Goal: Task Accomplishment & Management: Complete application form

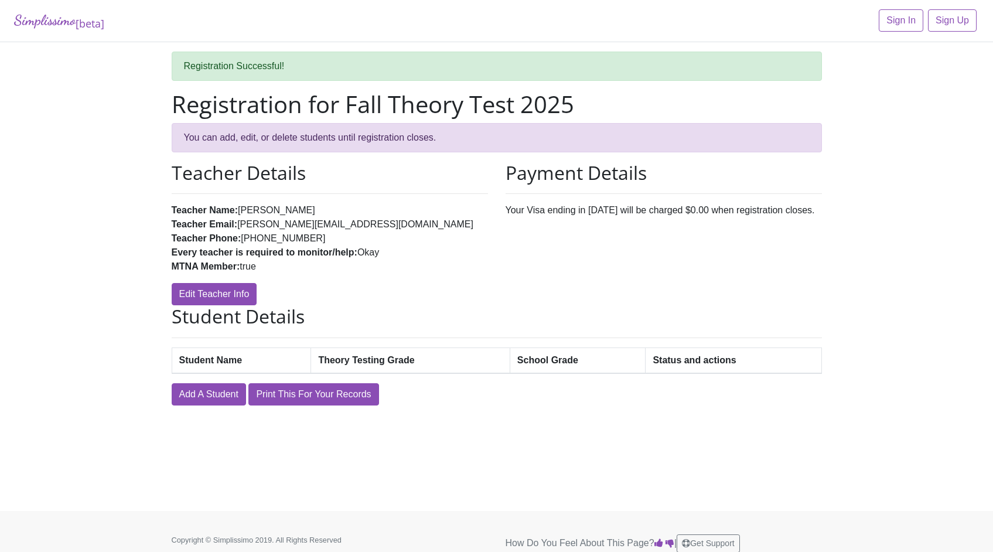
scroll to position [10, 0]
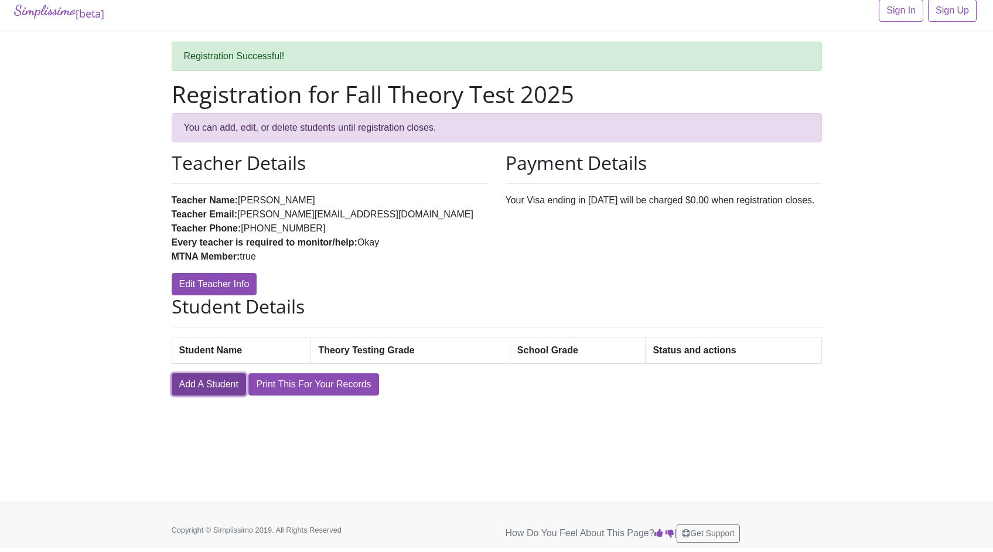
click at [207, 384] on link "Add A Student" at bounding box center [209, 384] width 74 height 22
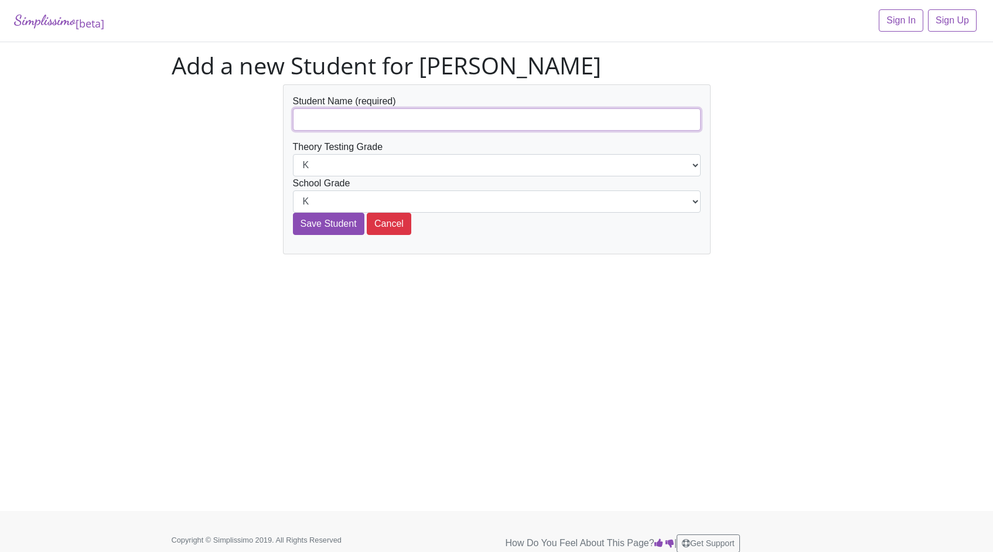
click at [397, 118] on input "text" at bounding box center [497, 119] width 408 height 22
type input "[PERSON_NAME]"
click at [608, 165] on select "K 1st 2nd 3rd 4th 5th 6th 7th 8th 9th 10th 11th 12th" at bounding box center [497, 165] width 408 height 22
select select "12th"
click at [330, 206] on select "K 1st 2nd 3rd 4th 5th 6th 7th 8th 9th 10th 11th 12th" at bounding box center [497, 201] width 408 height 22
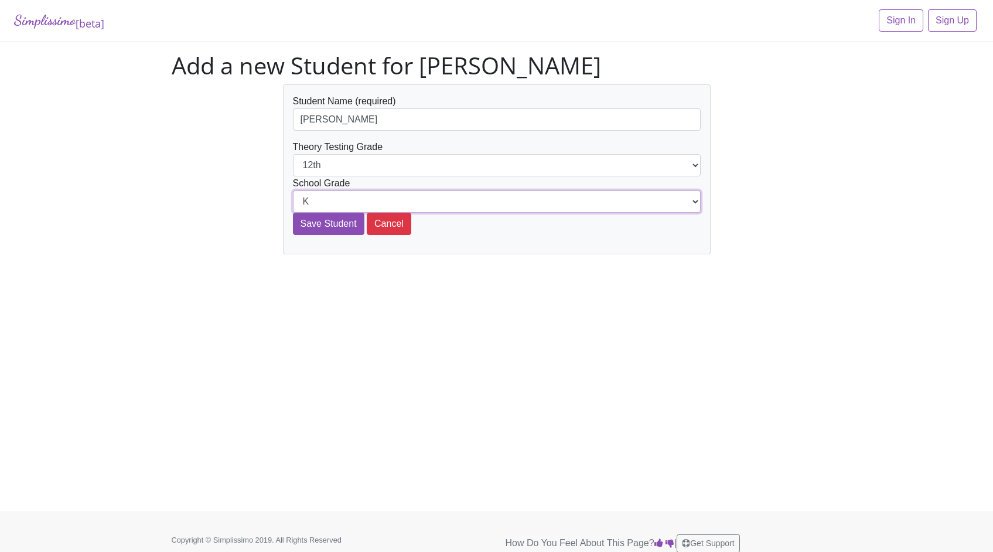
select select "12th"
click at [333, 229] on input "Save Student" at bounding box center [328, 224] width 71 height 22
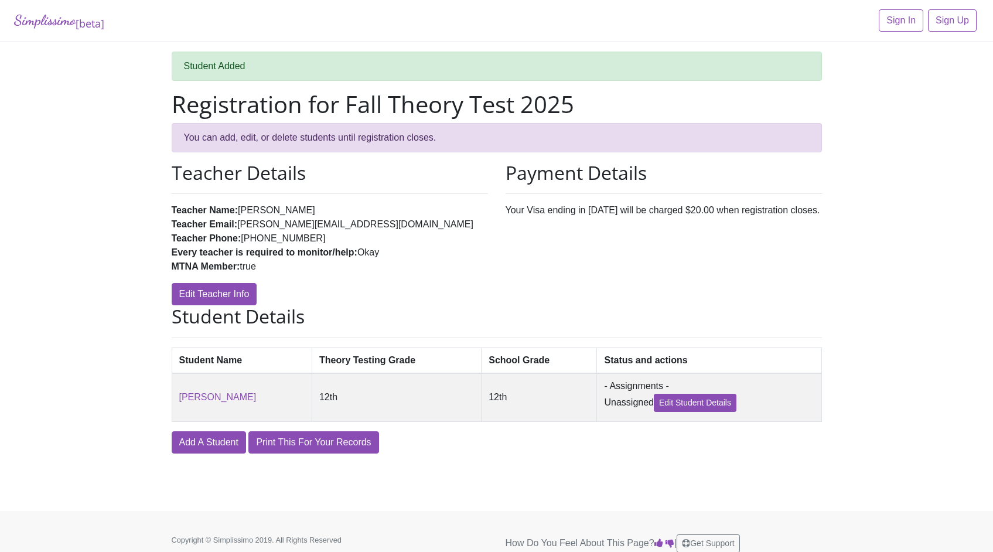
scroll to position [10, 0]
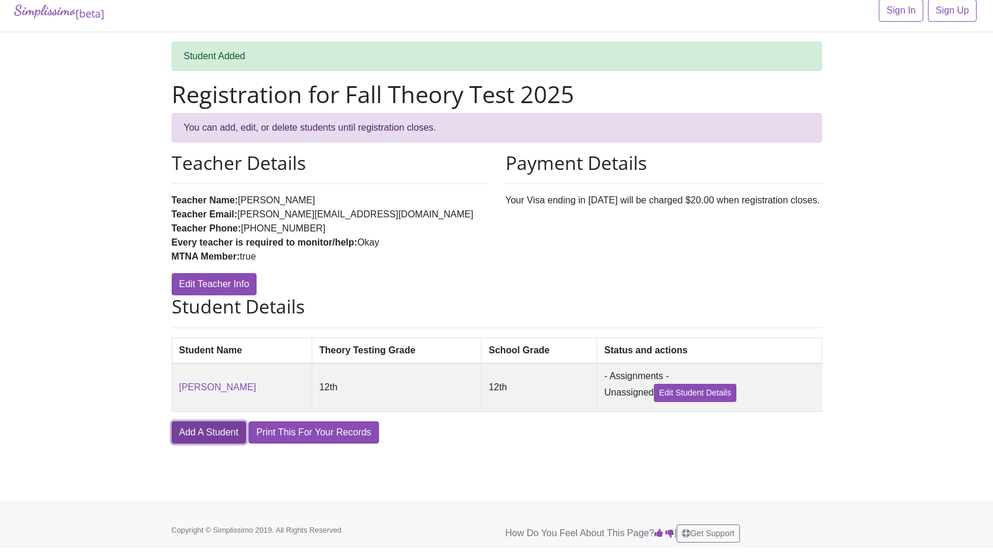
click at [220, 441] on link "Add A Student" at bounding box center [209, 432] width 74 height 22
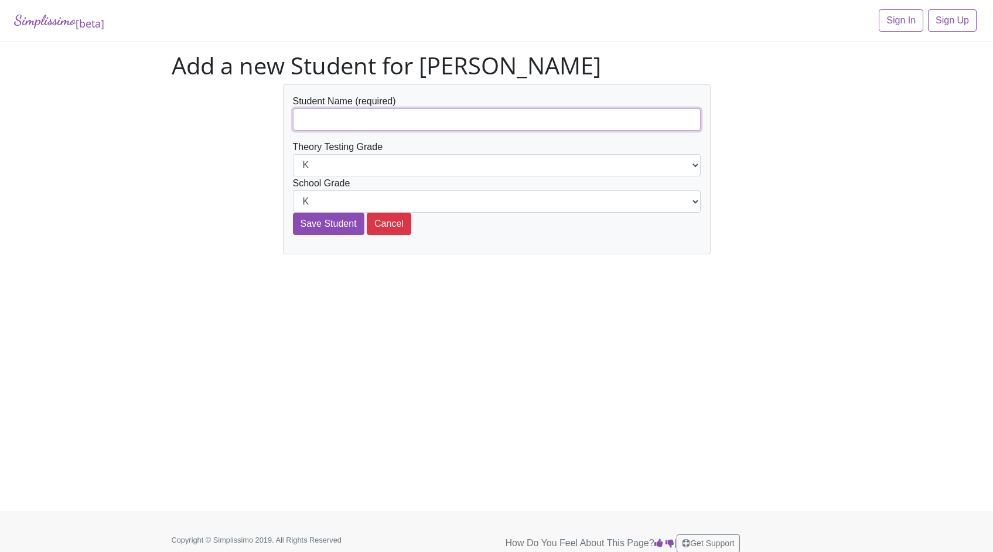
click at [440, 124] on input "text" at bounding box center [497, 119] width 408 height 22
type input "[PERSON_NAME]"
click at [372, 168] on select "K 1st 2nd 3rd 4th 5th 6th 7th 8th 9th 10th 11th 12th" at bounding box center [497, 165] width 408 height 22
select select "8th"
click at [345, 198] on select "K 1st 2nd 3rd 4th 5th 6th 7th 8th 9th 10th 11th 12th" at bounding box center [497, 201] width 408 height 22
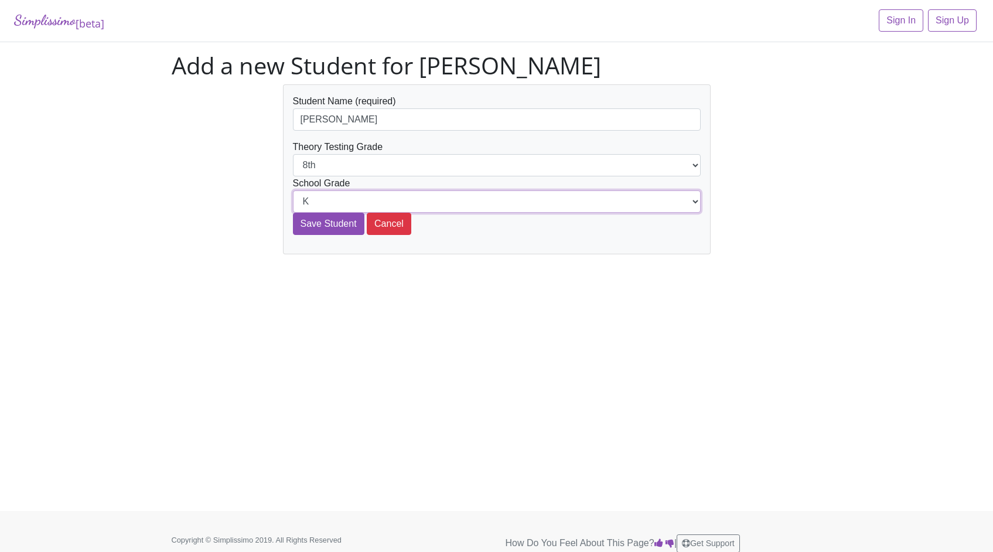
select select "8th"
click at [338, 161] on select "K 1st 2nd 3rd 4th 5th 6th 7th 8th 9th 10th 11th 12th" at bounding box center [497, 165] width 408 height 22
select select "9th"
click at [323, 201] on select "K 1st 2nd 3rd 4th 5th 6th 7th 8th 9th 10th 11th 12th" at bounding box center [497, 201] width 408 height 22
select select "9th"
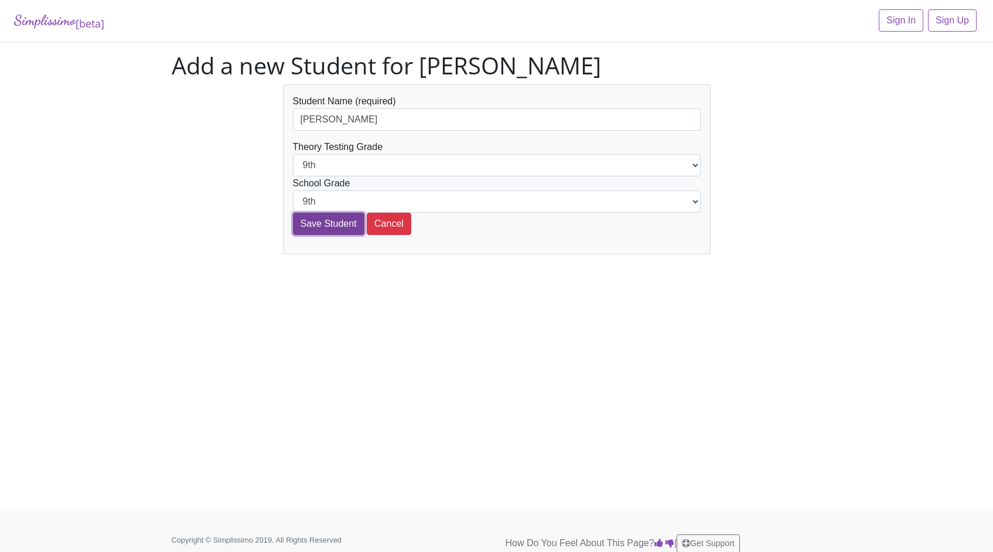
click at [324, 223] on input "Save Student" at bounding box center [328, 224] width 71 height 22
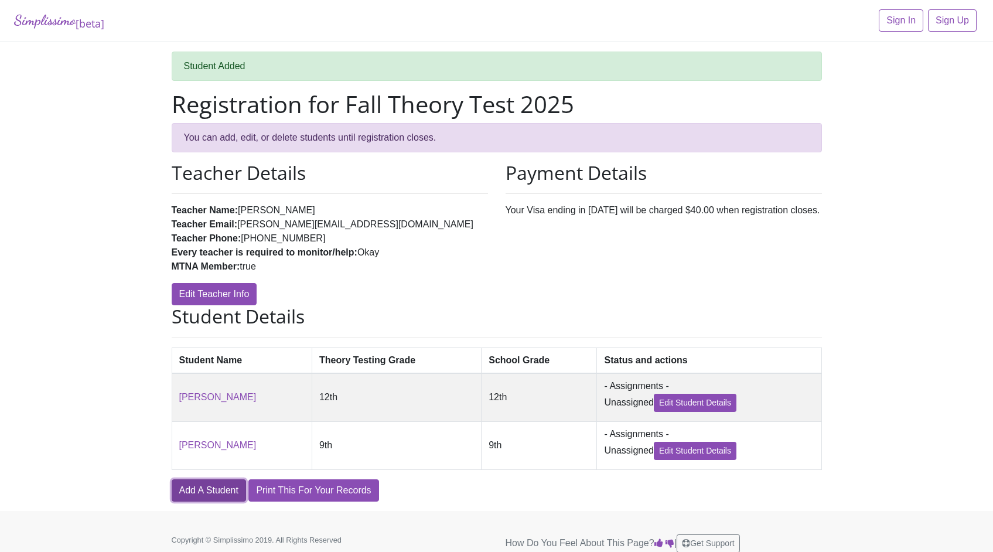
click at [217, 489] on link "Add A Student" at bounding box center [209, 490] width 74 height 22
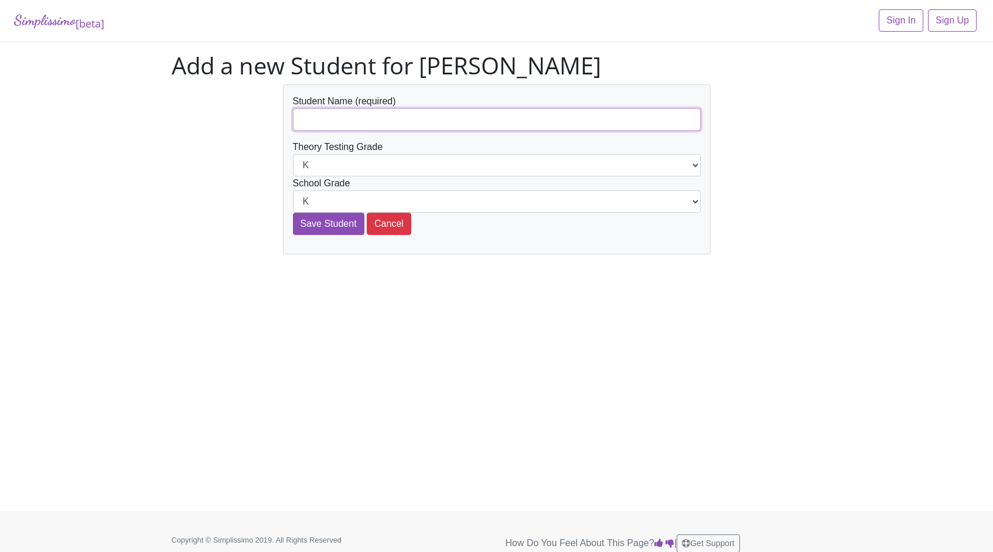
click at [329, 115] on input "text" at bounding box center [497, 119] width 408 height 22
type input "[PERSON_NAME]"
click at [348, 168] on select "K 1st 2nd 3rd 4th 5th 6th 7th 8th 9th 10th 11th 12th" at bounding box center [497, 165] width 408 height 22
select select "1st"
click at [330, 198] on select "K 1st 2nd 3rd 4th 5th 6th 7th 8th 9th 10th 11th 12th" at bounding box center [497, 201] width 408 height 22
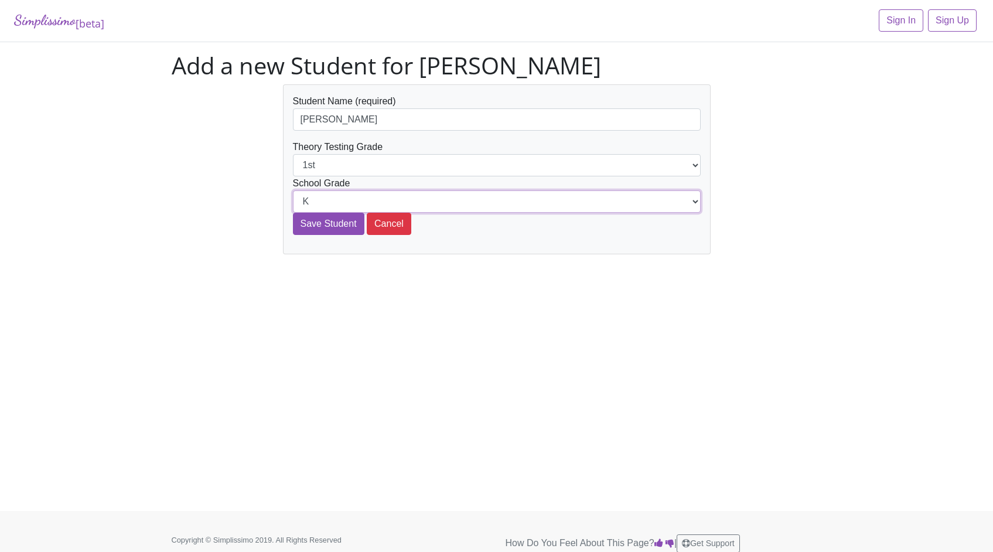
select select "1st"
click at [327, 229] on input "Save Student" at bounding box center [328, 224] width 71 height 22
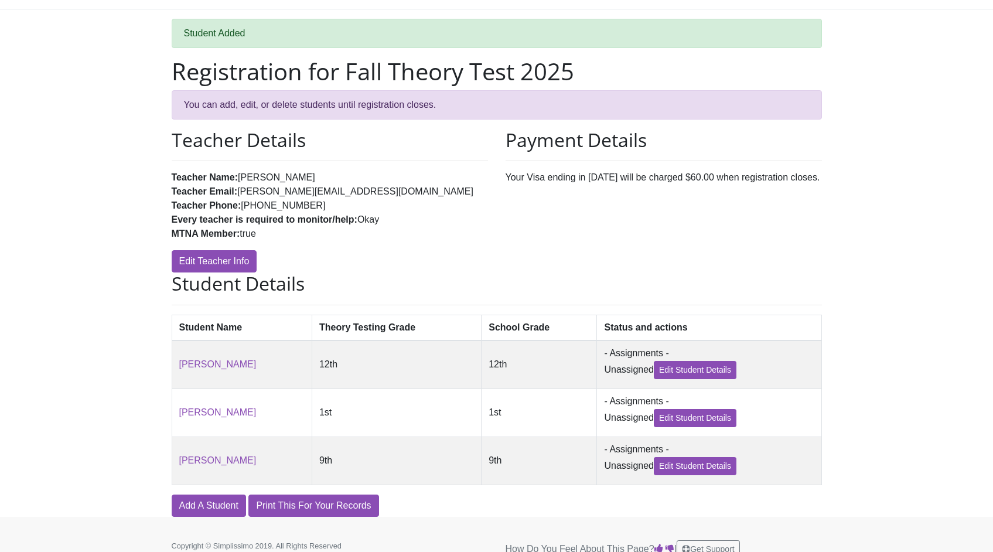
scroll to position [50, 0]
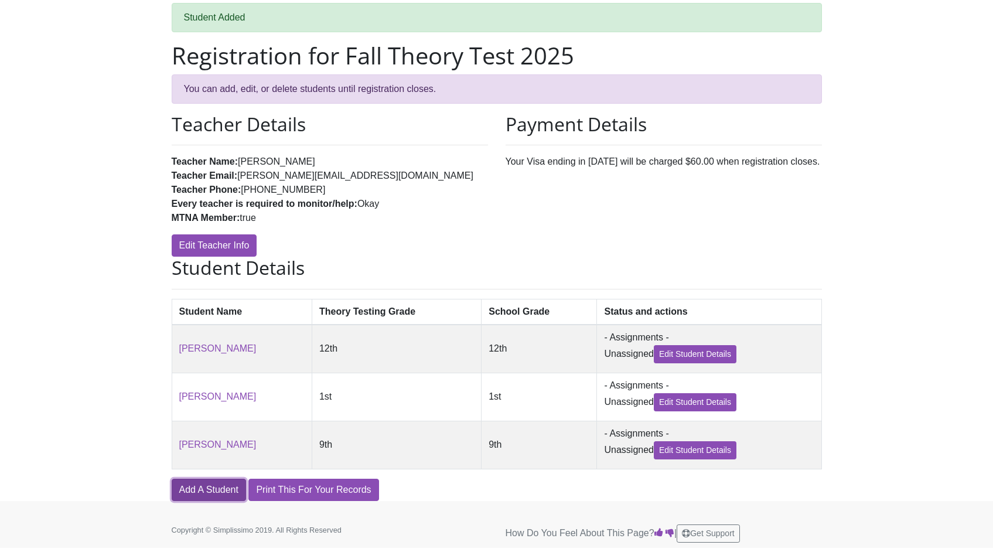
click at [216, 489] on link "Add A Student" at bounding box center [209, 490] width 74 height 22
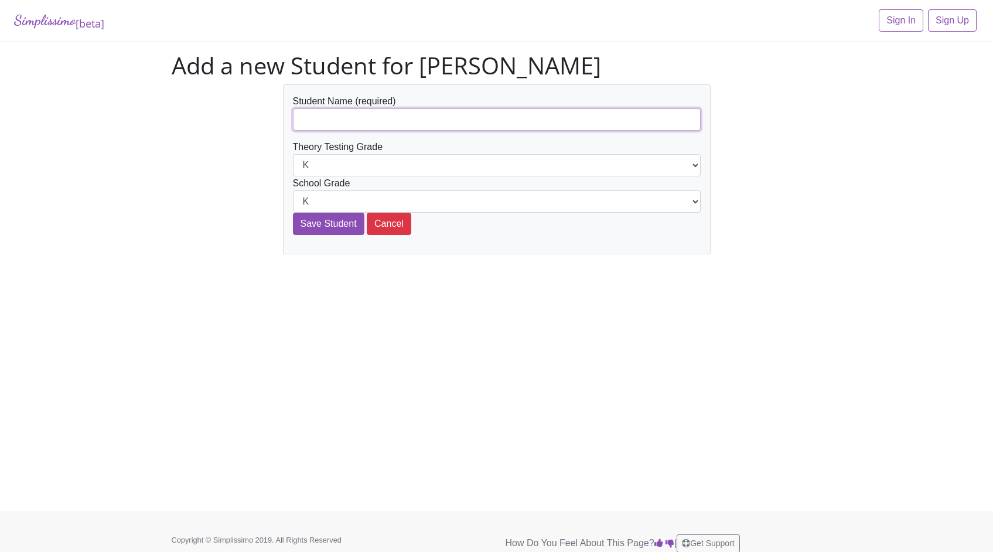
click at [353, 124] on input "text" at bounding box center [497, 119] width 408 height 22
type input "[PERSON_NAME]"
click at [357, 156] on select "K 1st 2nd 3rd 4th 5th 6th 7th 8th 9th 10th 11th 12th" at bounding box center [497, 165] width 408 height 22
select select "2nd"
click at [326, 203] on select "K 1st 2nd 3rd 4th 5th 6th 7th 8th 9th 10th 11th 12th" at bounding box center [497, 201] width 408 height 22
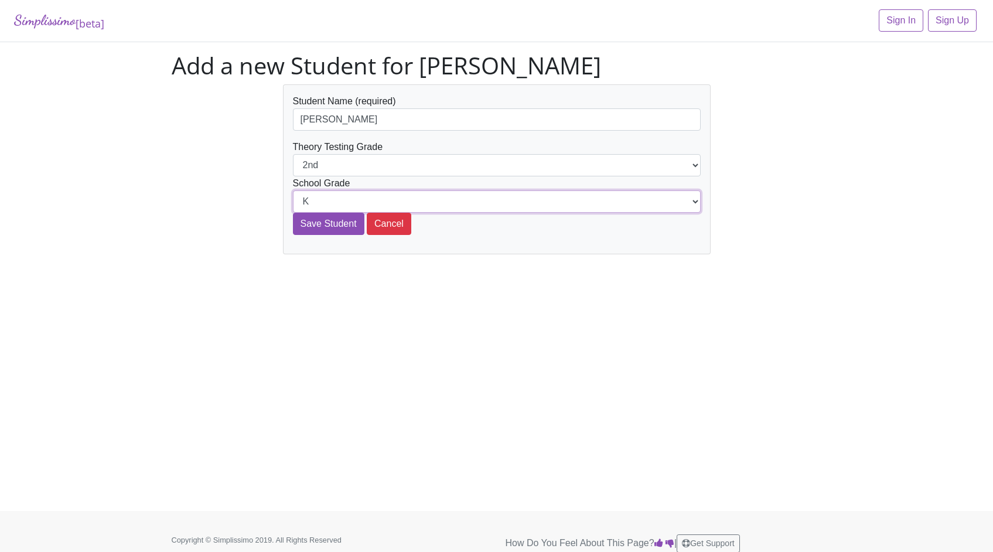
select select "2nd"
click at [319, 224] on input "Save Student" at bounding box center [328, 224] width 71 height 22
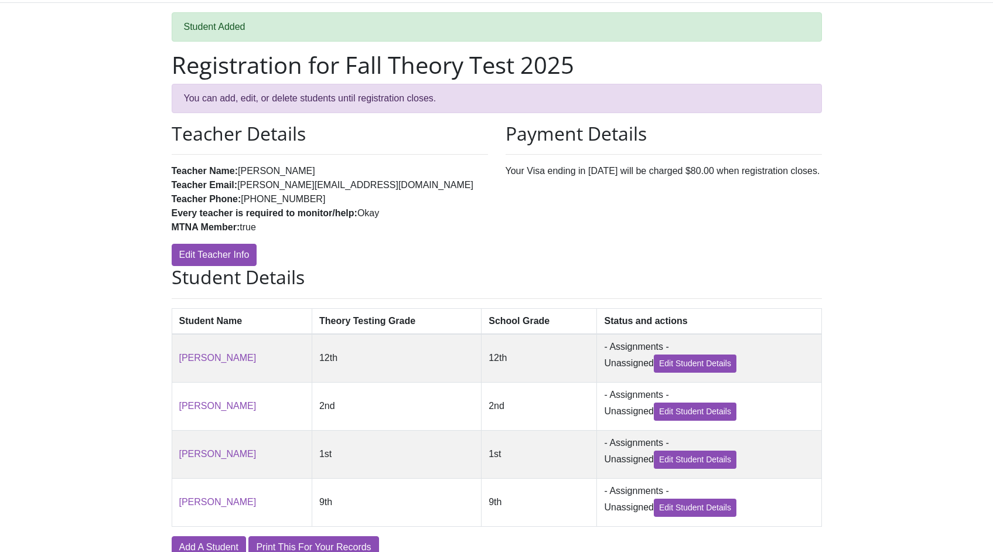
scroll to position [99, 0]
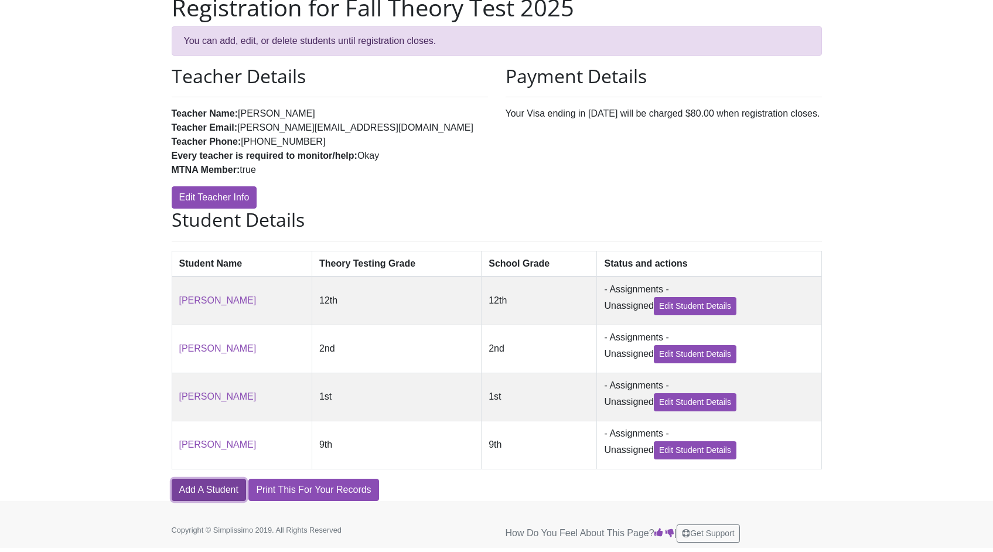
click at [214, 489] on link "Add A Student" at bounding box center [209, 490] width 74 height 22
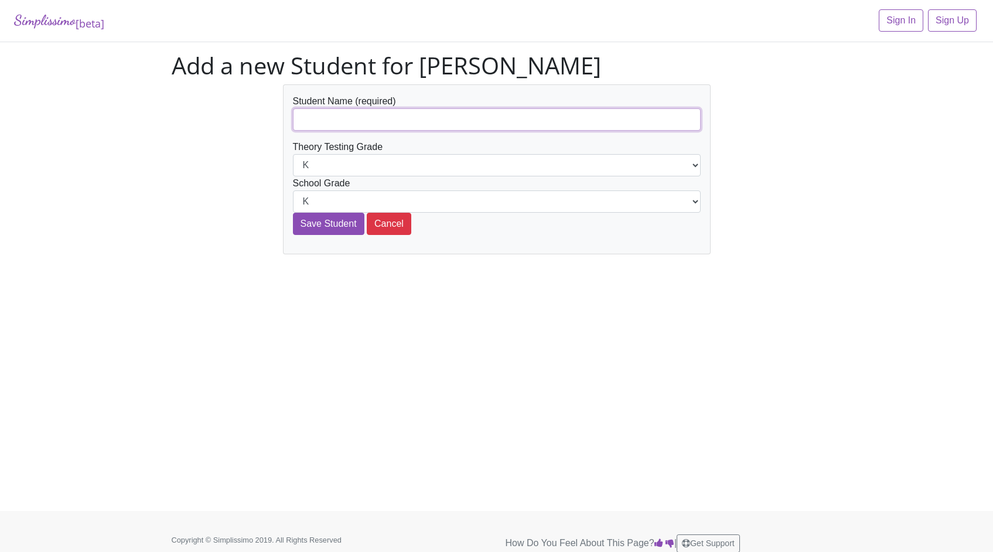
click at [348, 115] on input "text" at bounding box center [497, 119] width 408 height 22
type input "[PERSON_NAME]"
click at [373, 164] on select "K 1st 2nd 3rd 4th 5th 6th 7th 8th 9th 10th 11th 12th" at bounding box center [497, 165] width 408 height 22
select select "2nd"
click at [336, 203] on select "K 1st 2nd 3rd 4th 5th 6th 7th 8th 9th 10th 11th 12th" at bounding box center [497, 201] width 408 height 22
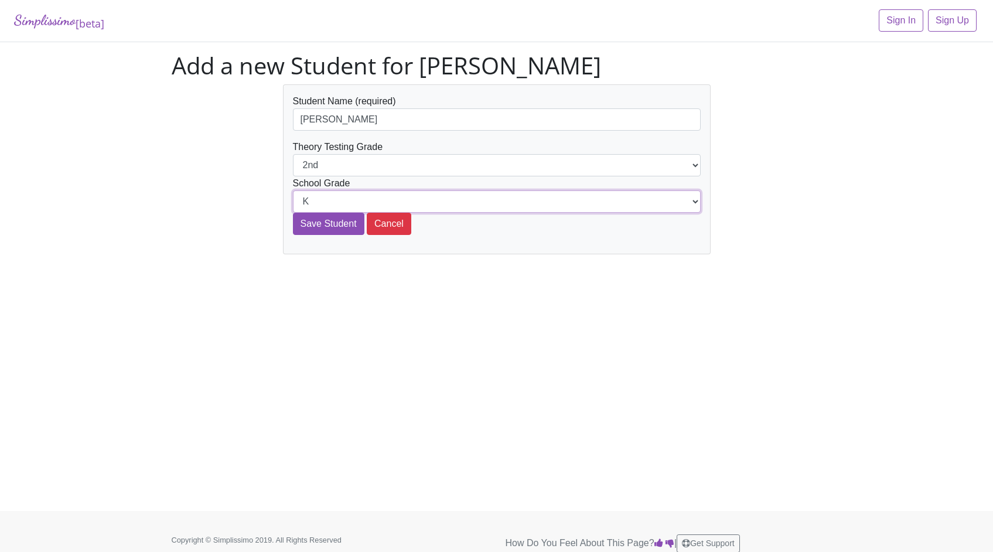
select select "2nd"
click at [317, 227] on input "Save Student" at bounding box center [328, 224] width 71 height 22
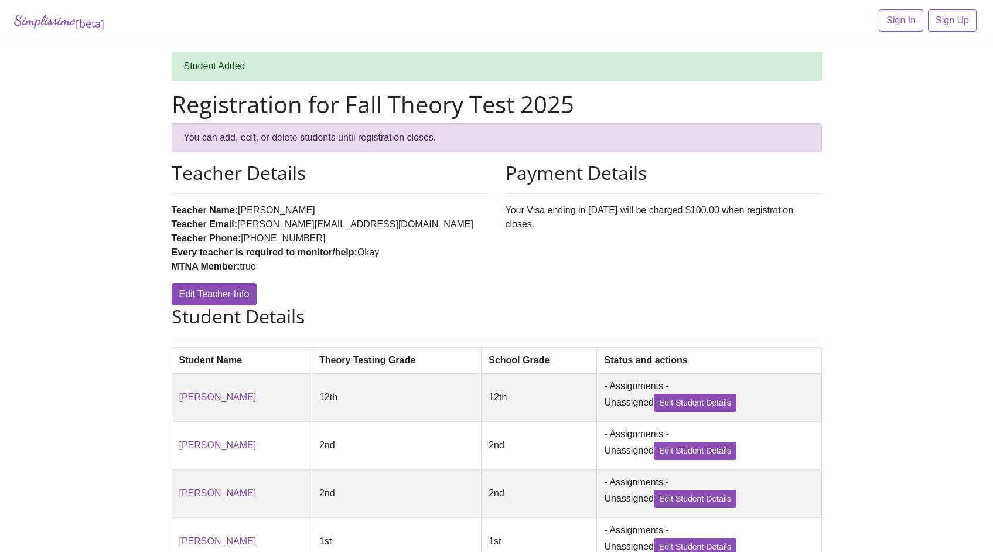
scroll to position [148, 0]
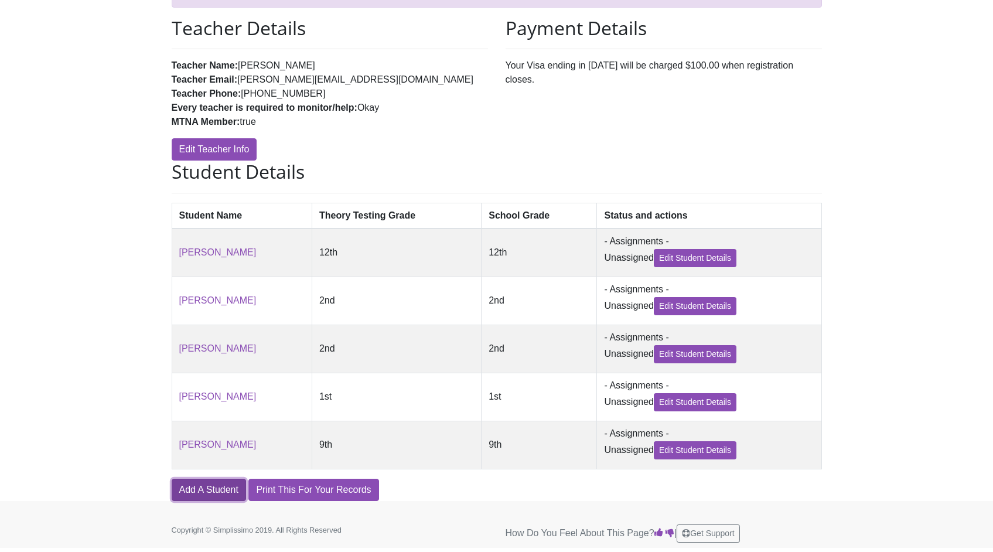
click at [206, 488] on link "Add A Student" at bounding box center [209, 490] width 74 height 22
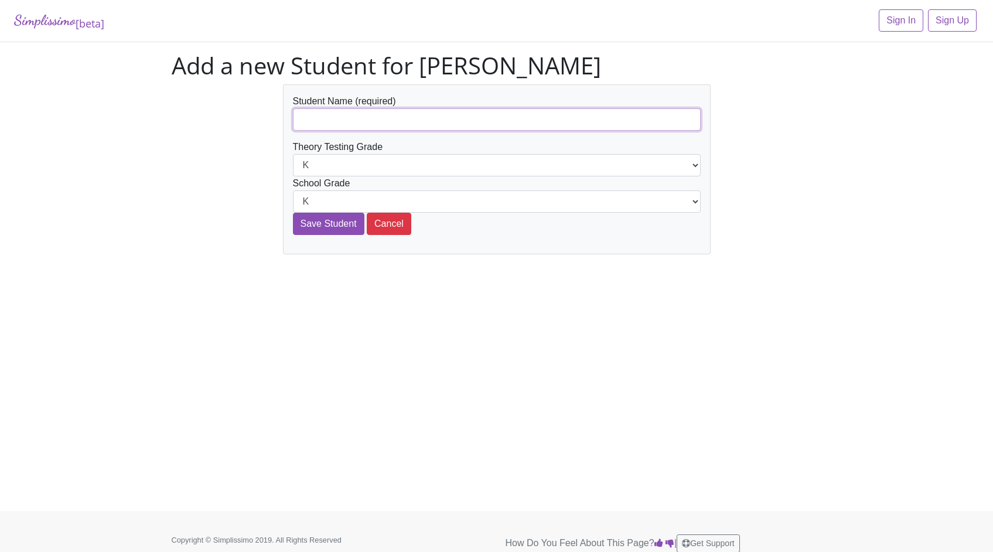
click at [308, 119] on input "text" at bounding box center [497, 119] width 408 height 22
type input "[PERSON_NAME]"
click at [348, 167] on select "K 1st 2nd 3rd 4th 5th 6th 7th 8th 9th 10th 11th 12th" at bounding box center [497, 165] width 408 height 22
select select "4th"
click at [318, 203] on select "K 1st 2nd 3rd 4th 5th 6th 7th 8th 9th 10th 11th 12th" at bounding box center [497, 201] width 408 height 22
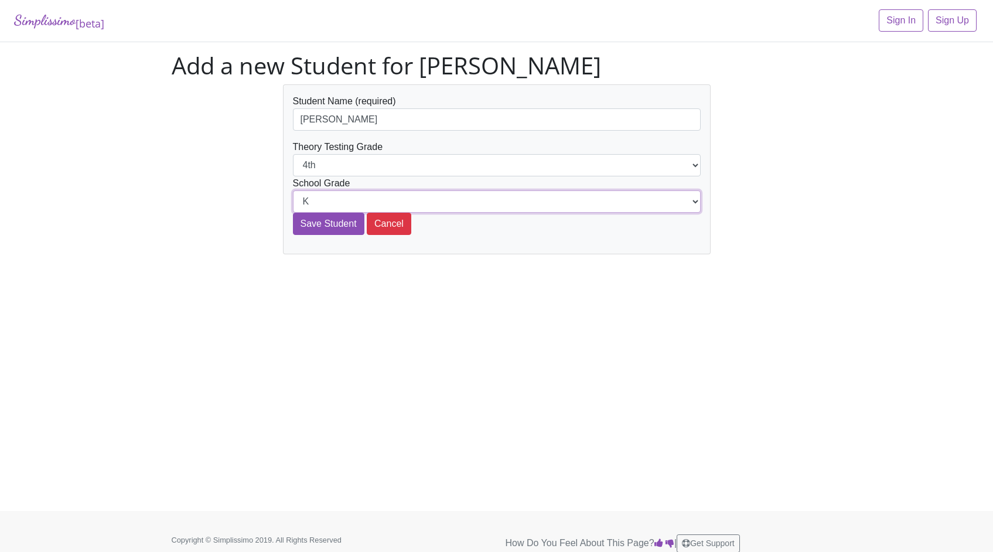
select select "4th"
click at [319, 224] on input "Save Student" at bounding box center [328, 224] width 71 height 22
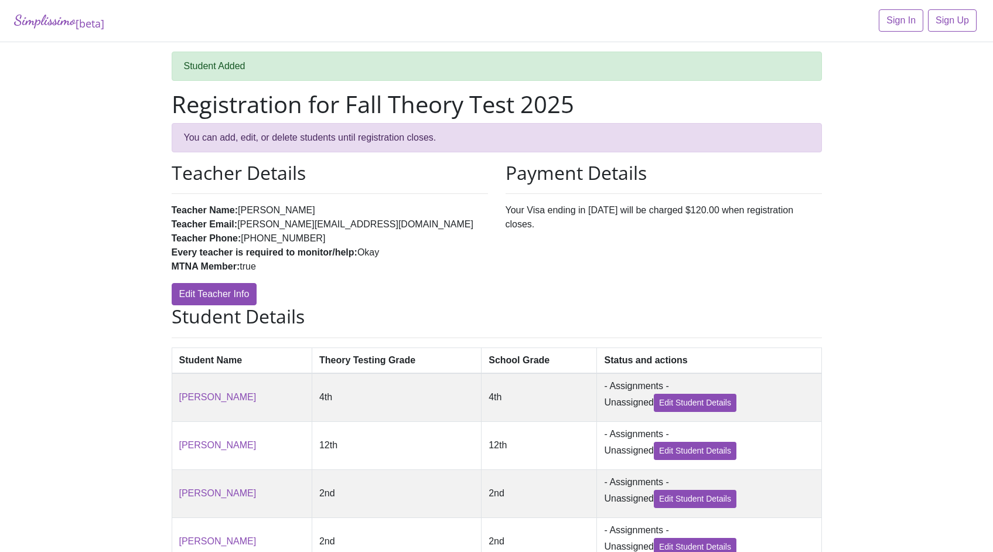
scroll to position [196, 0]
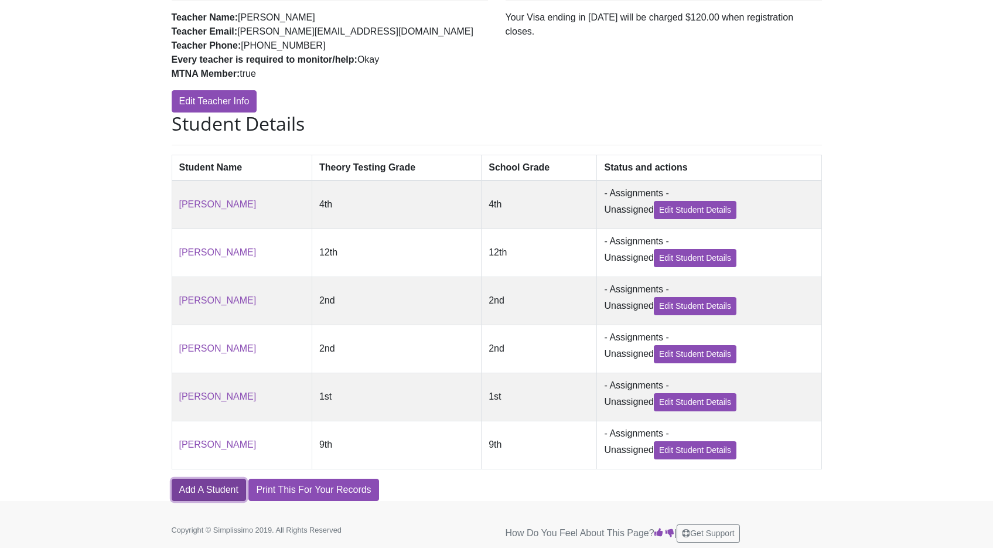
click at [220, 488] on link "Add A Student" at bounding box center [209, 490] width 74 height 22
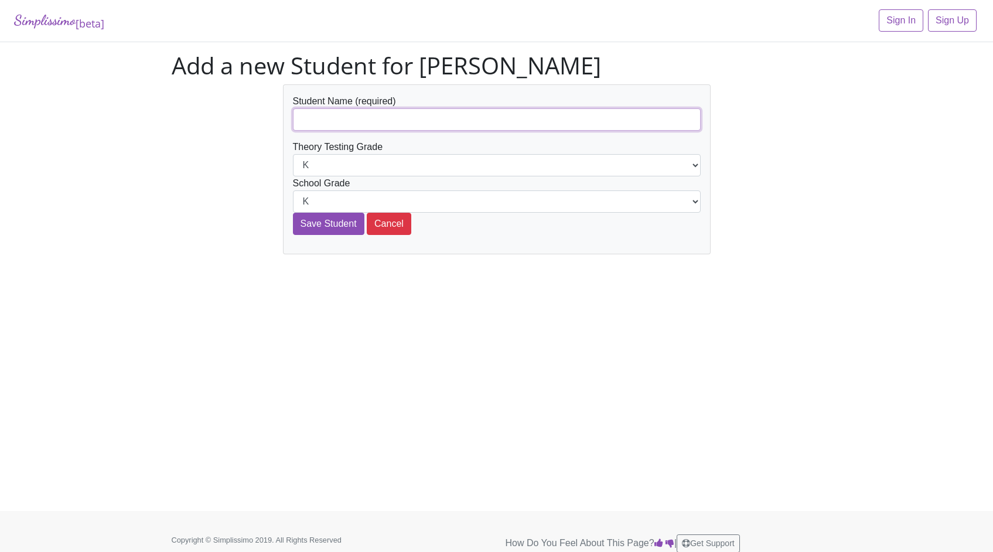
click at [335, 120] on input "text" at bounding box center [497, 119] width 408 height 22
type input "[PERSON_NAME]"
click at [331, 167] on select "K 1st 2nd 3rd 4th 5th 6th 7th 8th 9th 10th 11th 12th" at bounding box center [497, 165] width 408 height 22
select select "5th"
click at [332, 203] on select "K 1st 2nd 3rd 4th 5th 6th 7th 8th 9th 10th 11th 12th" at bounding box center [497, 201] width 408 height 22
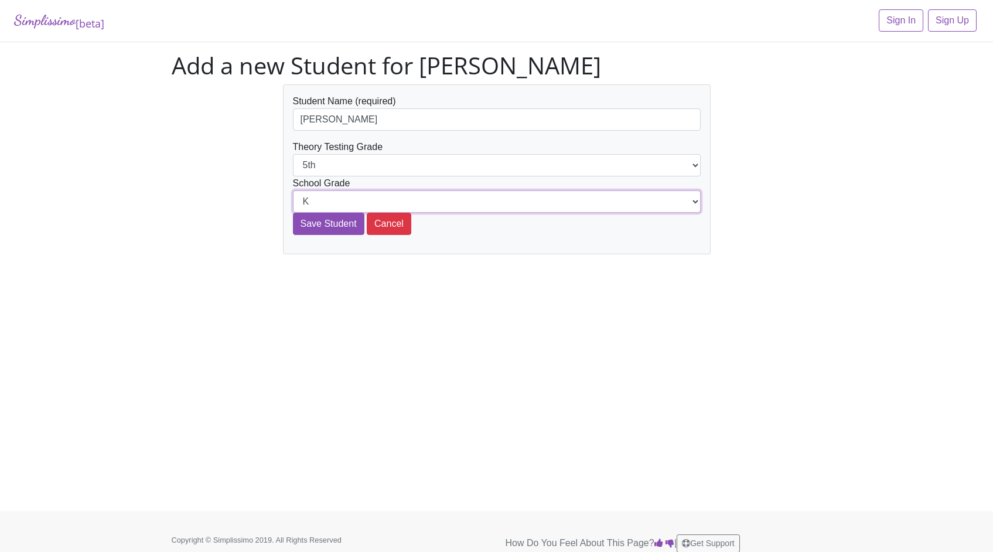
select select "5th"
click at [321, 225] on input "Save Student" at bounding box center [328, 224] width 71 height 22
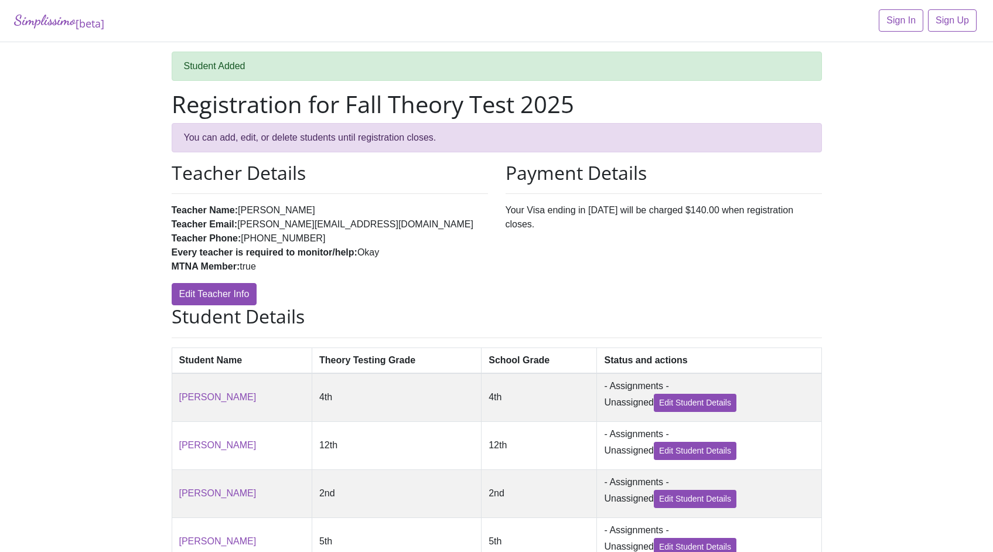
scroll to position [245, 0]
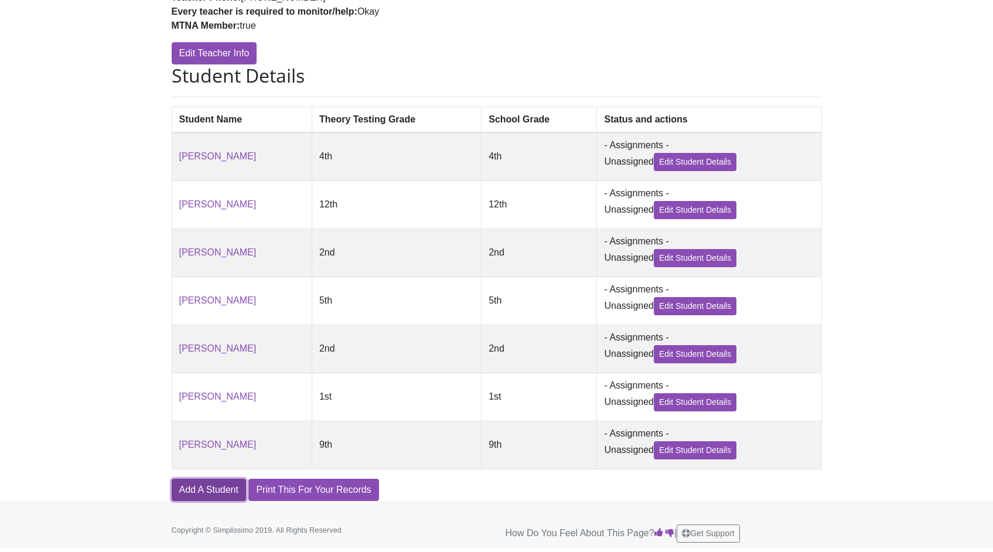
click at [191, 498] on link "Add A Student" at bounding box center [209, 490] width 74 height 22
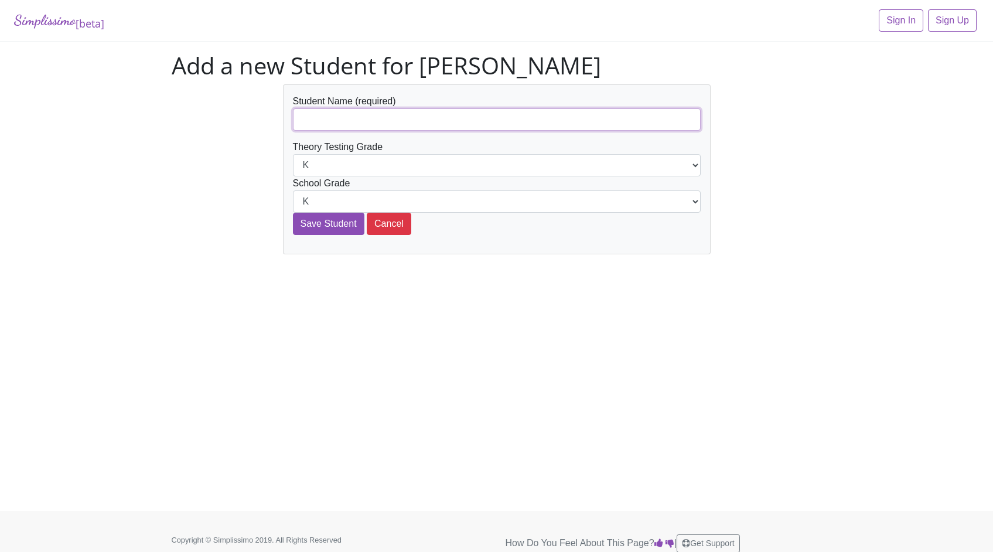
click at [333, 122] on input "text" at bounding box center [497, 119] width 408 height 22
type input "[PERSON_NAME]"
click at [354, 163] on select "K 1st 2nd 3rd 4th 5th 6th 7th 8th 9th 10th 11th 12th" at bounding box center [497, 165] width 408 height 22
select select "5th"
click at [325, 201] on select "K 1st 2nd 3rd 4th 5th 6th 7th 8th 9th 10th 11th 12th" at bounding box center [497, 201] width 408 height 22
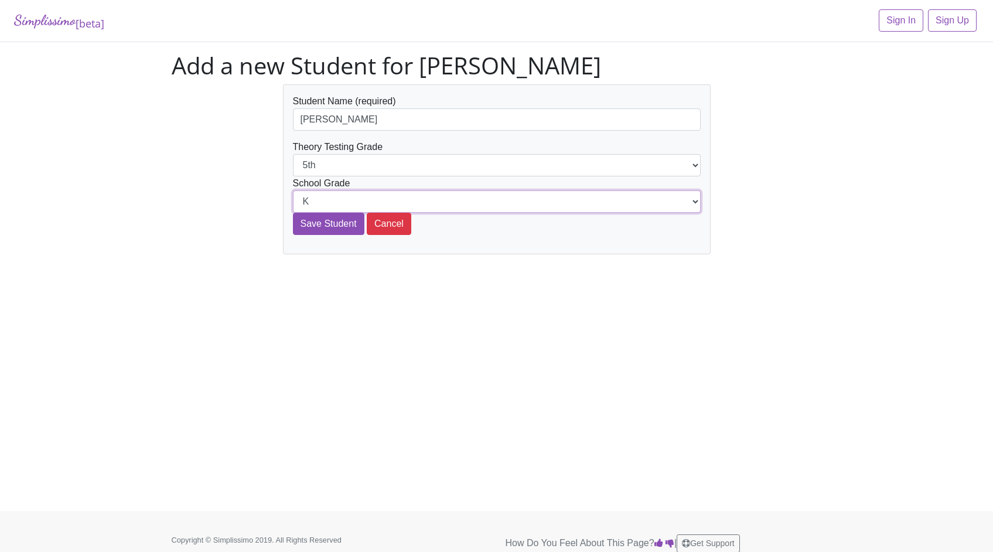
select select "5th"
click at [325, 226] on input "Save Student" at bounding box center [328, 224] width 71 height 22
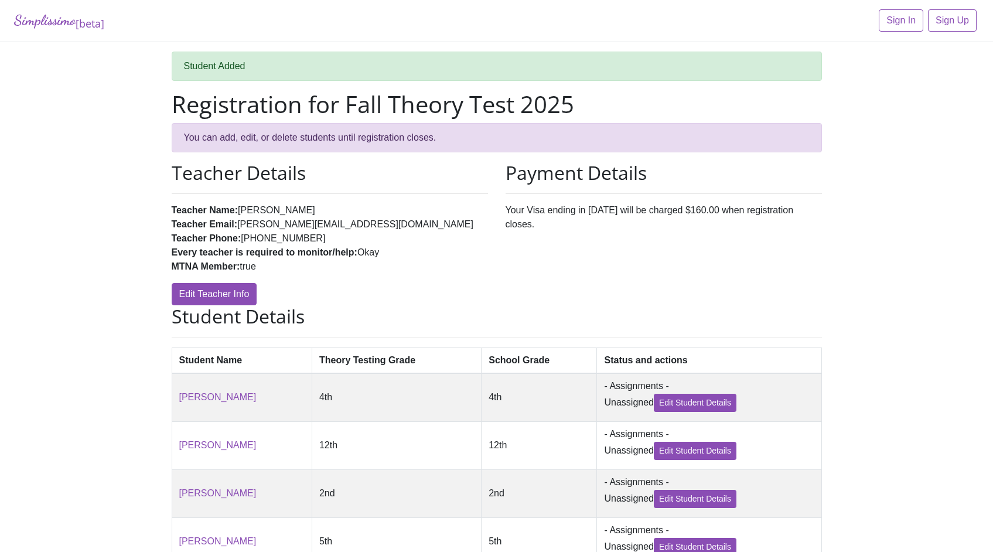
scroll to position [294, 0]
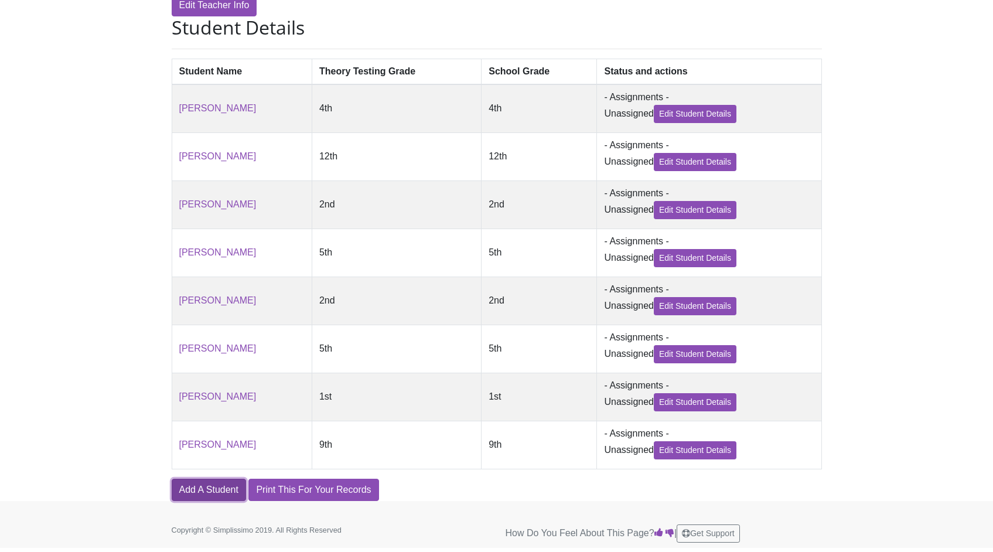
click at [199, 492] on link "Add A Student" at bounding box center [209, 490] width 74 height 22
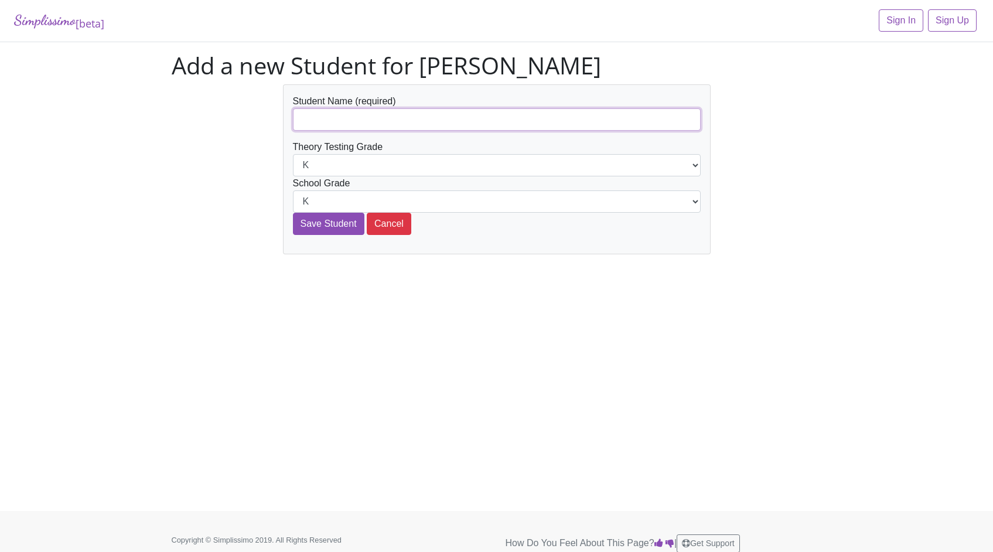
click at [334, 118] on input "text" at bounding box center [497, 119] width 408 height 22
type input "[PERSON_NAME]"
click at [354, 162] on select "K 1st 2nd 3rd 4th 5th 6th 7th 8th 9th 10th 11th 12th" at bounding box center [497, 165] width 408 height 22
select select "7th"
click at [323, 205] on select "K 1st 2nd 3rd 4th 5th 6th 7th 8th 9th 10th 11th 12th" at bounding box center [497, 201] width 408 height 22
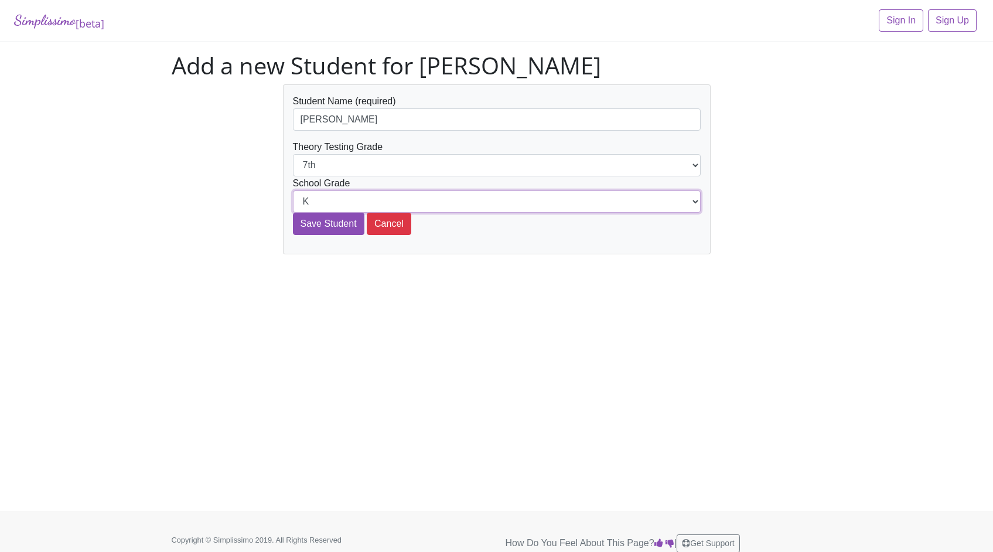
select select "7th"
click at [324, 223] on input "Save Student" at bounding box center [328, 224] width 71 height 22
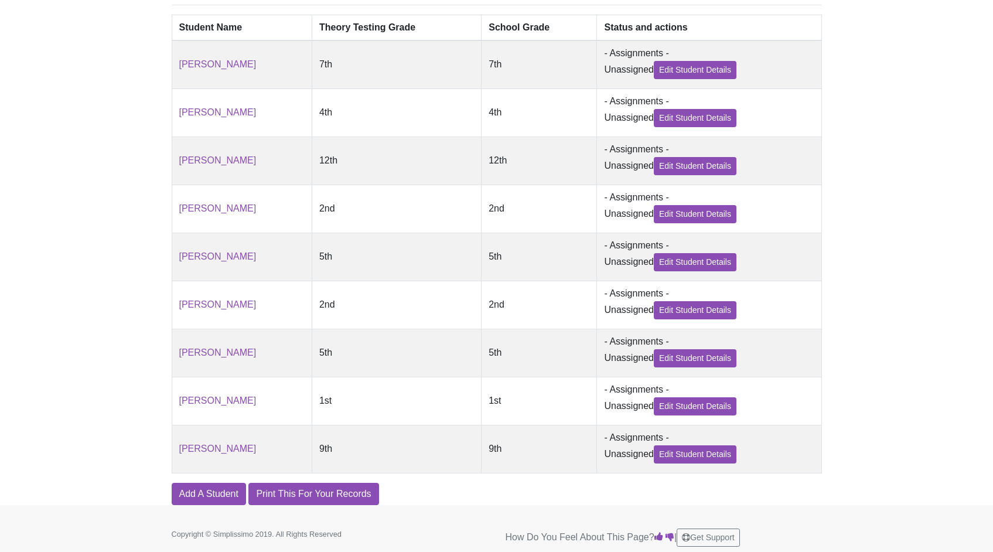
scroll to position [342, 0]
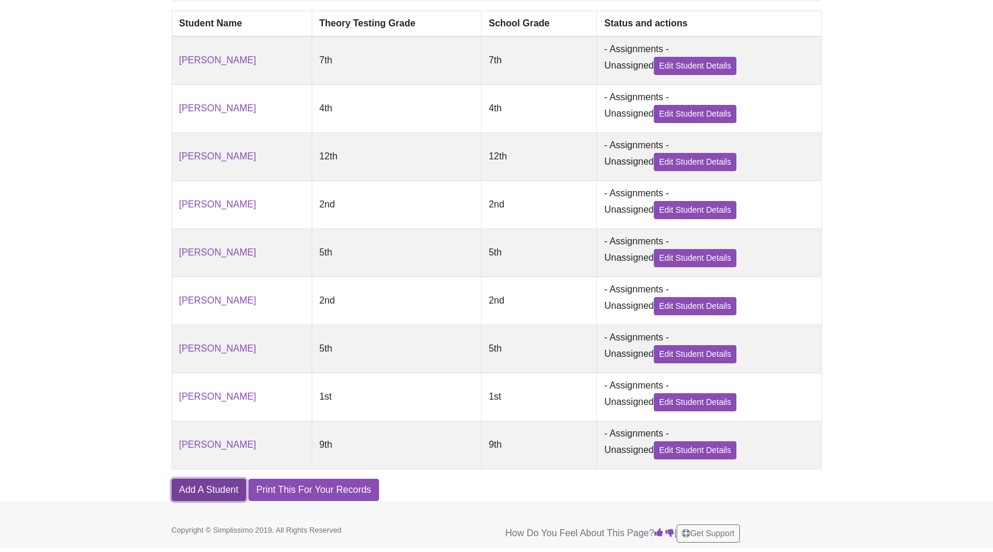
click at [205, 491] on link "Add A Student" at bounding box center [209, 490] width 74 height 22
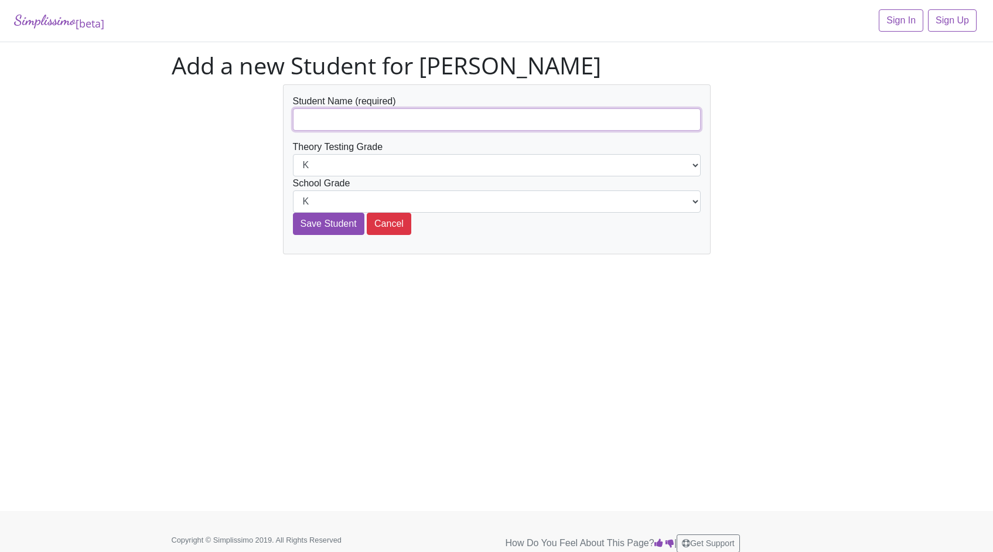
click at [332, 121] on input "text" at bounding box center [497, 119] width 408 height 22
type input "[PERSON_NAME]"
click at [386, 164] on select "K 1st 2nd 3rd 4th 5th 6th 7th 8th 9th 10th 11th 12th" at bounding box center [497, 165] width 408 height 22
select select "8th"
click at [336, 200] on select "K 1st 2nd 3rd 4th 5th 6th 7th 8th 9th 10th 11th 12th" at bounding box center [497, 201] width 408 height 22
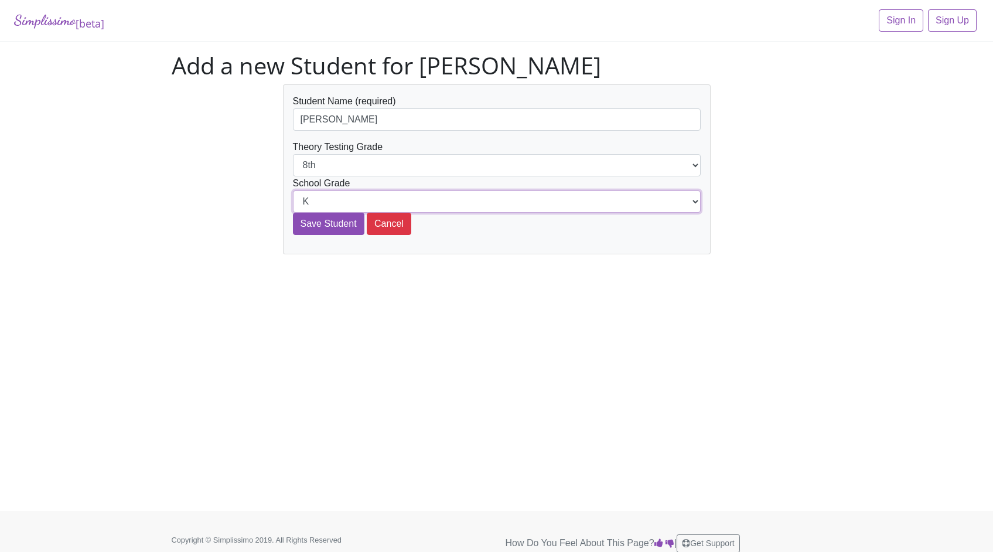
select select "8th"
click at [328, 223] on input "Save Student" at bounding box center [328, 224] width 71 height 22
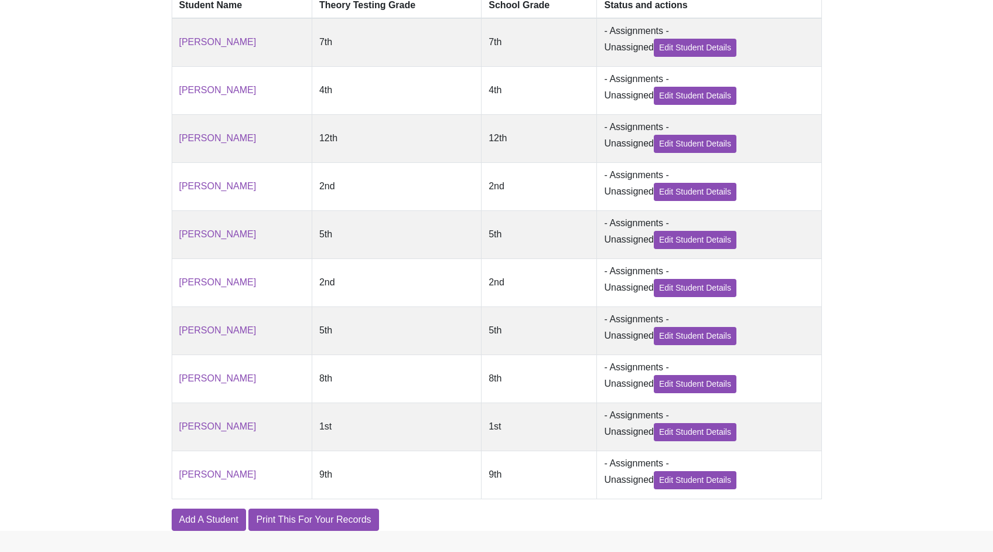
scroll to position [391, 0]
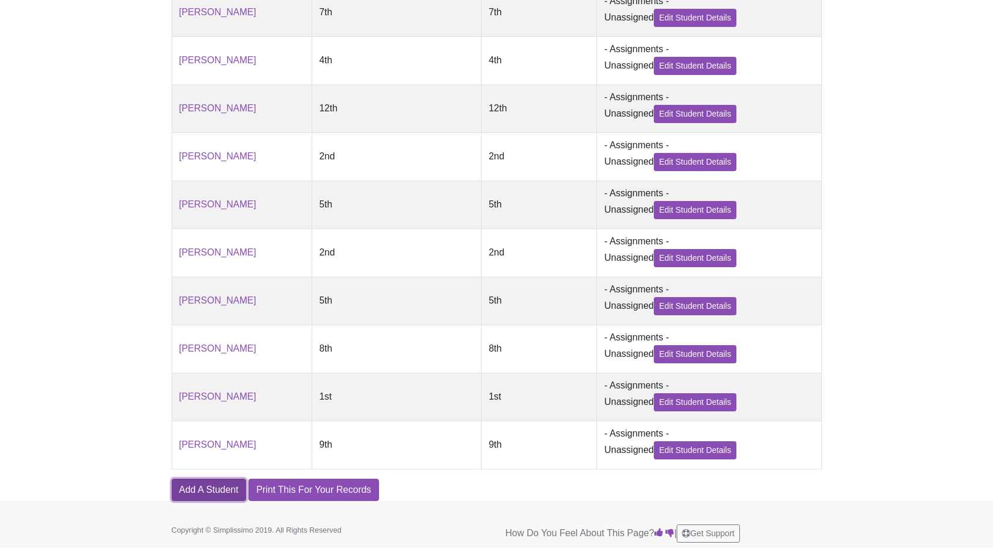
click at [206, 492] on link "Add A Student" at bounding box center [209, 490] width 74 height 22
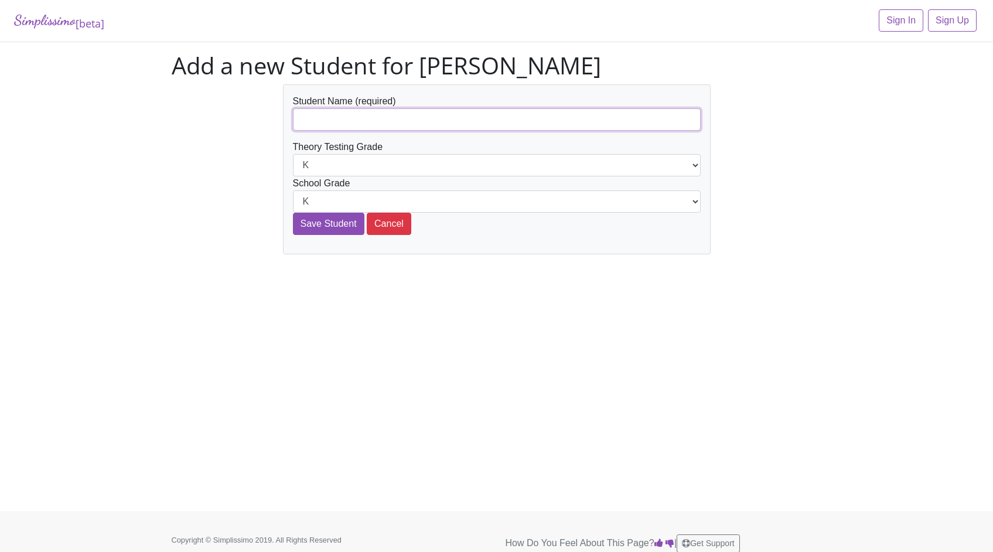
click at [395, 115] on input "text" at bounding box center [497, 119] width 408 height 22
type input "[PERSON_NAME]"
click at [369, 167] on select "K 1st 2nd 3rd 4th 5th 6th 7th 8th 9th 10th 11th 12th" at bounding box center [497, 165] width 408 height 22
select select "8th"
click at [330, 197] on select "K 1st 2nd 3rd 4th 5th 6th 7th 8th 9th 10th 11th 12th" at bounding box center [497, 201] width 408 height 22
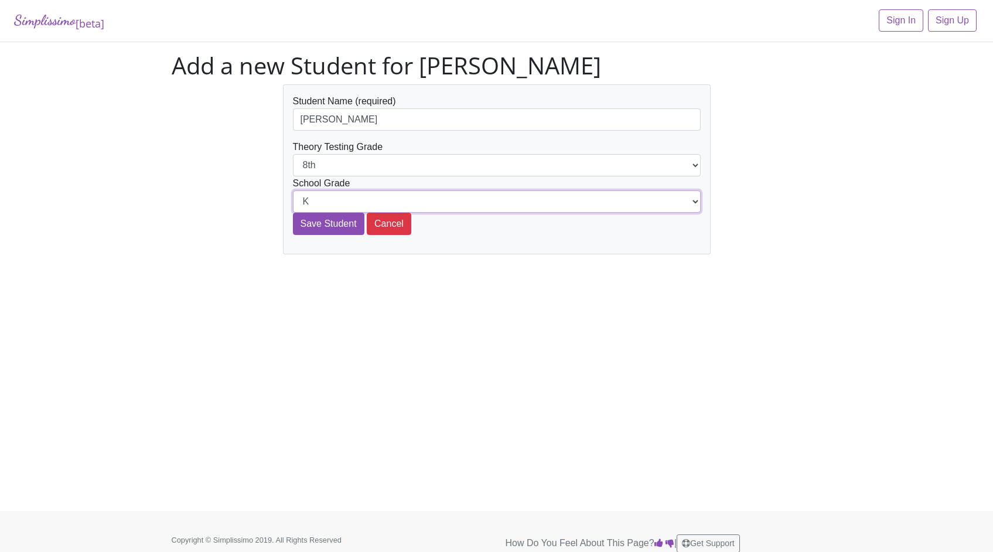
select select "8th"
click at [333, 227] on input "Save Student" at bounding box center [328, 224] width 71 height 22
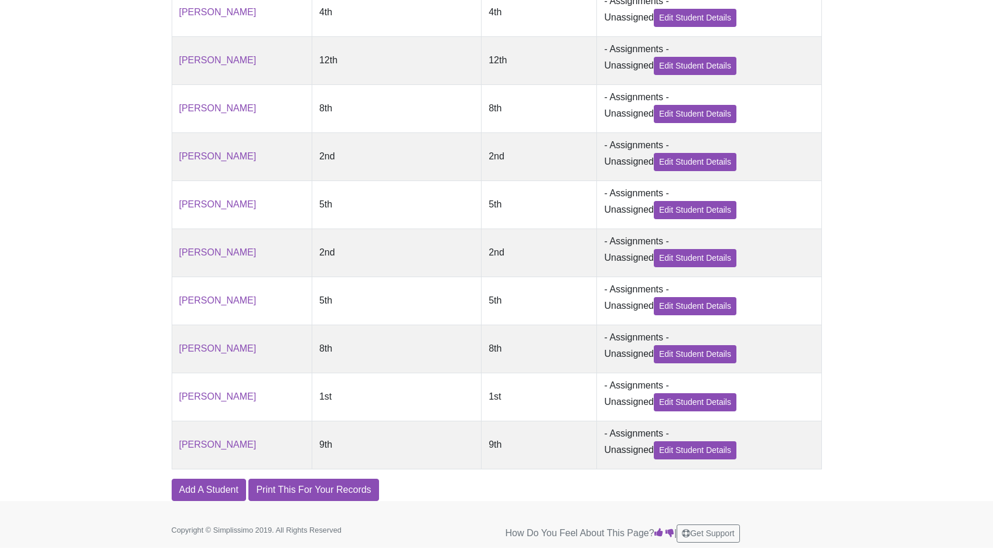
scroll to position [440, 0]
click at [203, 488] on link "Add A Student" at bounding box center [209, 490] width 74 height 22
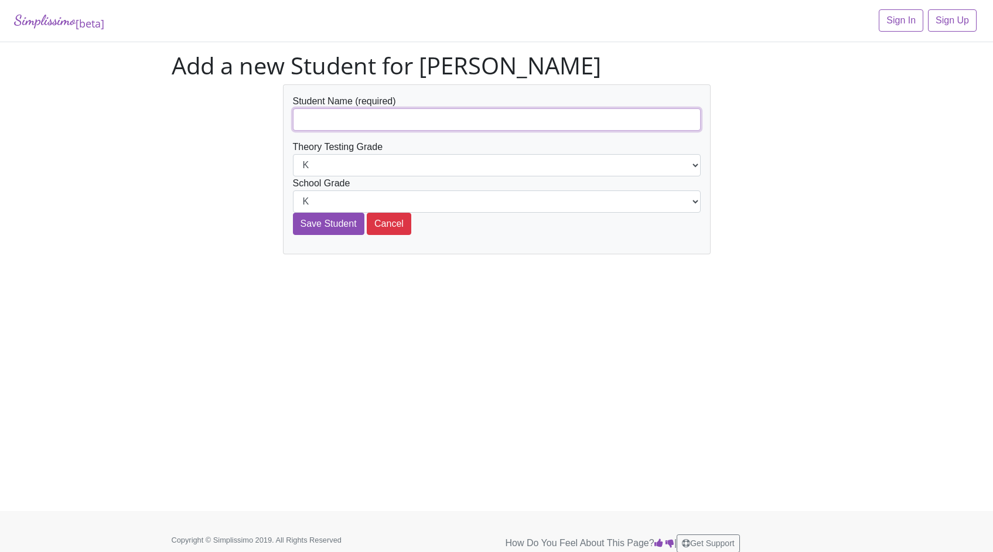
click at [318, 122] on input "text" at bounding box center [497, 119] width 408 height 22
type input "Cael [PERSON_NAME]"
click at [351, 167] on select "K 1st 2nd 3rd 4th 5th 6th 7th 8th 9th 10th 11th 12th" at bounding box center [497, 165] width 408 height 22
select select "8th"
click at [351, 200] on select "K 1st 2nd 3rd 4th 5th 6th 7th 8th 9th 10th 11th 12th" at bounding box center [497, 201] width 408 height 22
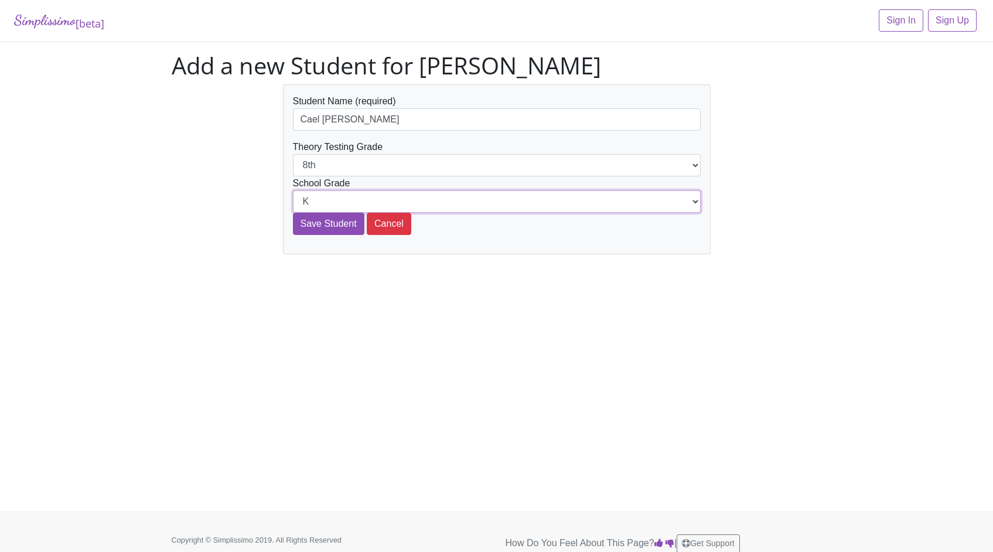
select select "8th"
click at [311, 225] on input "Save Student" at bounding box center [328, 224] width 71 height 22
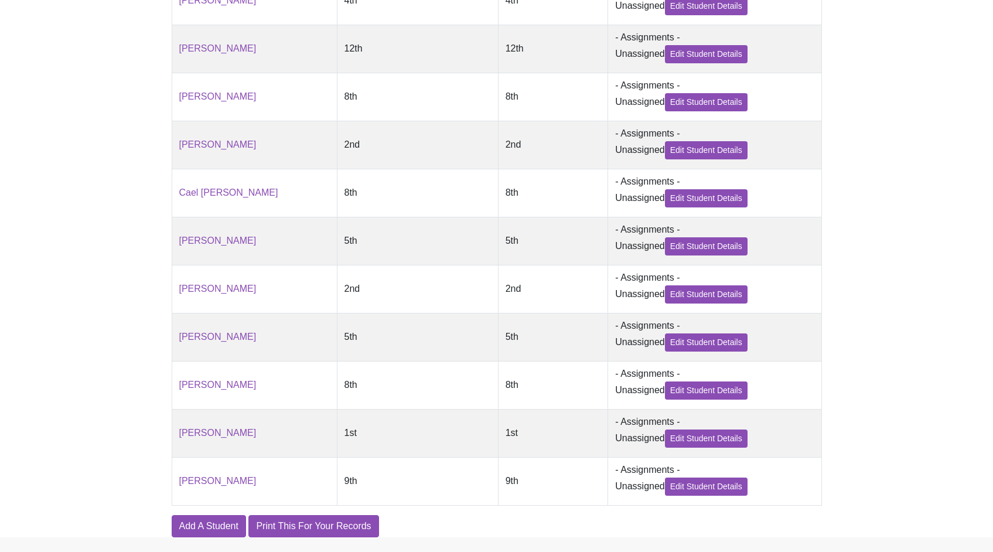
scroll to position [488, 0]
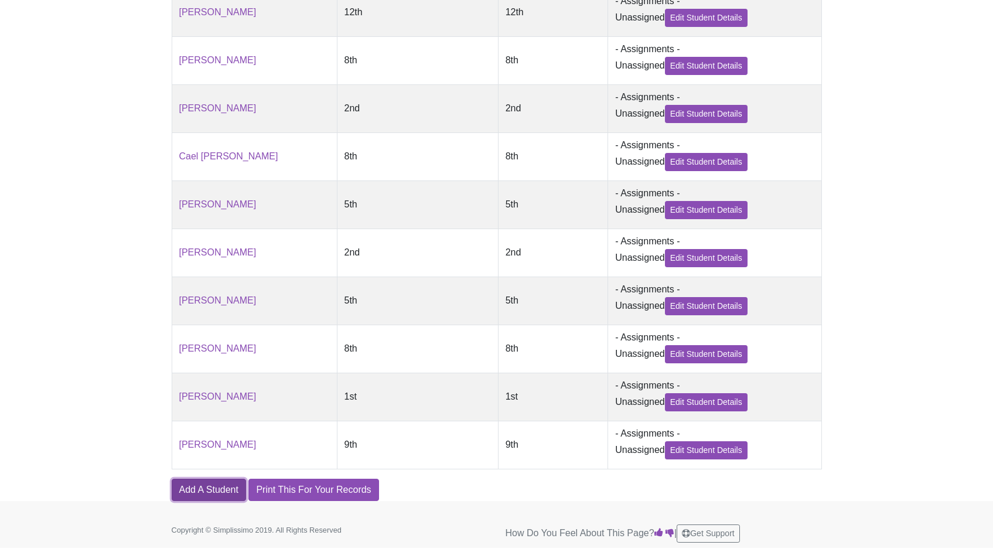
click at [197, 496] on link "Add A Student" at bounding box center [209, 490] width 74 height 22
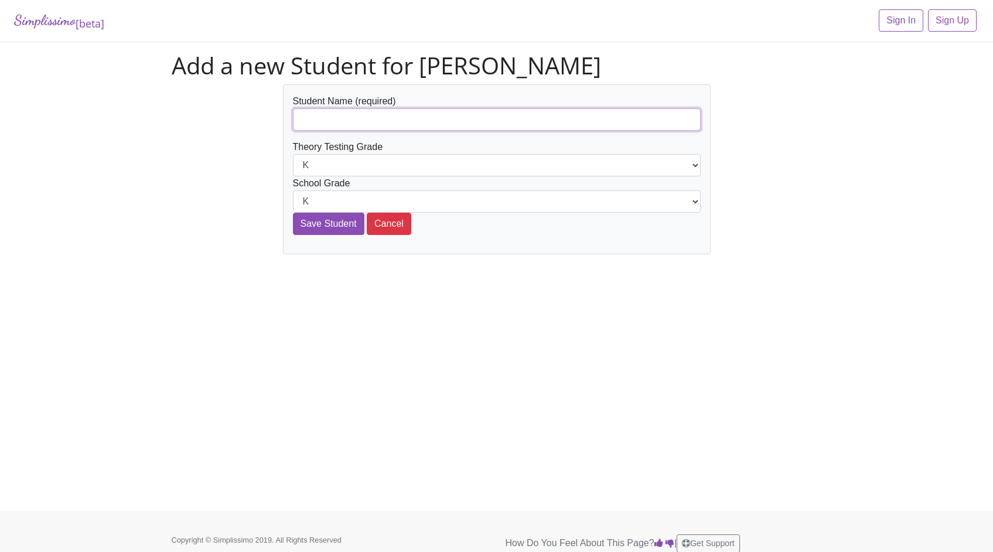
click at [324, 124] on input "text" at bounding box center [497, 119] width 408 height 22
type input "[PERSON_NAME]"
click at [342, 163] on select "K 1st 2nd 3rd 4th 5th 6th 7th 8th 9th 10th 11th 12th" at bounding box center [497, 165] width 408 height 22
select select "9th"
click at [338, 198] on select "K 1st 2nd 3rd 4th 5th 6th 7th 8th 9th 10th 11th 12th" at bounding box center [497, 201] width 408 height 22
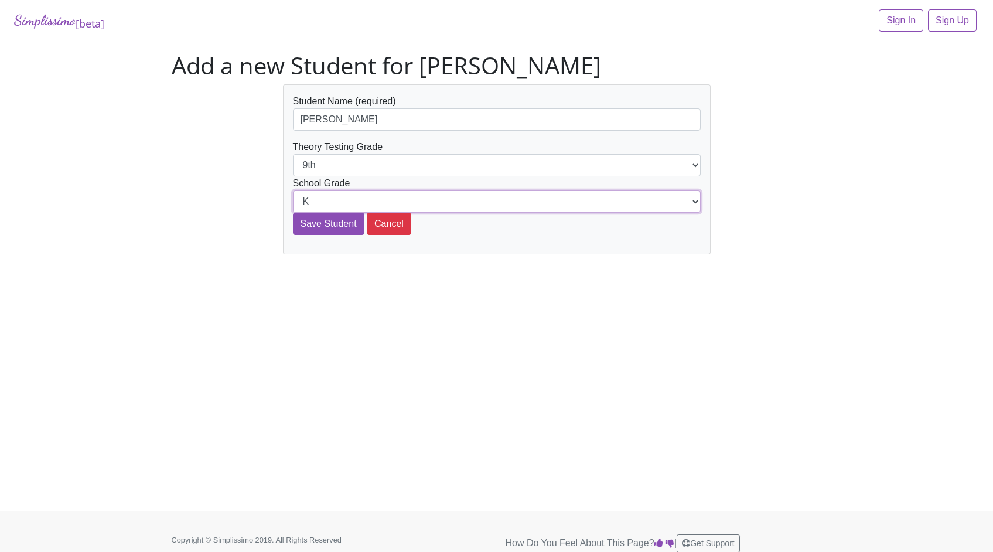
select select "9th"
click at [329, 224] on input "Save Student" at bounding box center [328, 224] width 71 height 22
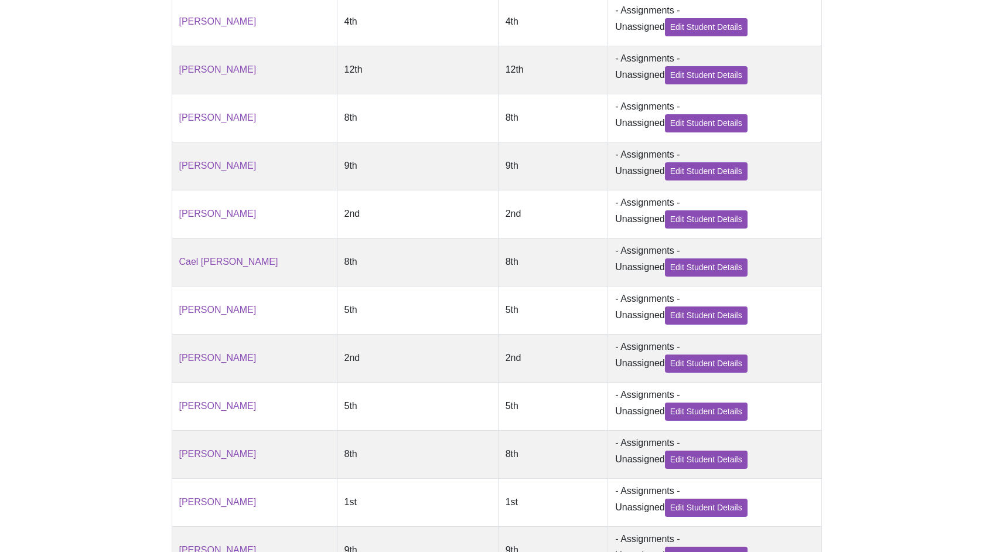
scroll to position [537, 0]
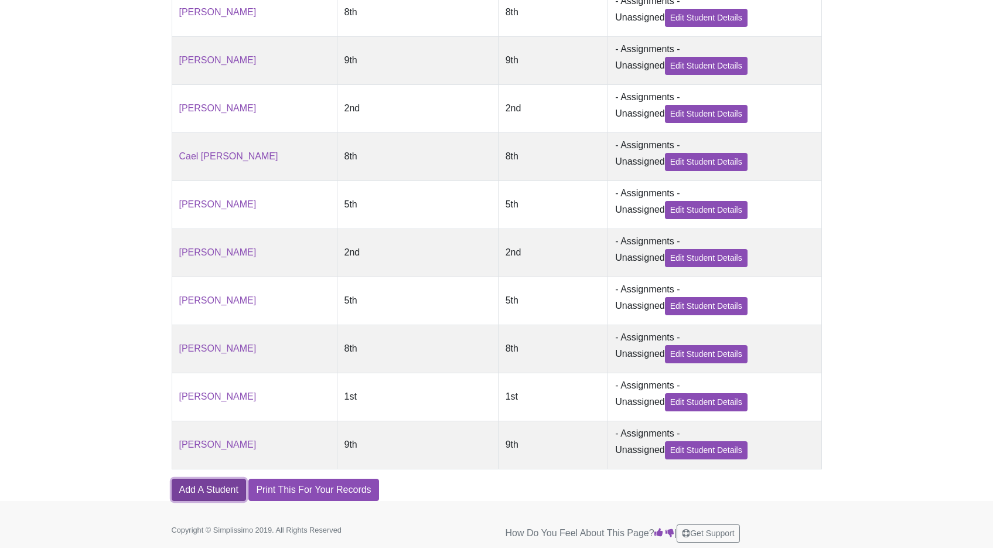
click at [216, 485] on link "Add A Student" at bounding box center [209, 490] width 74 height 22
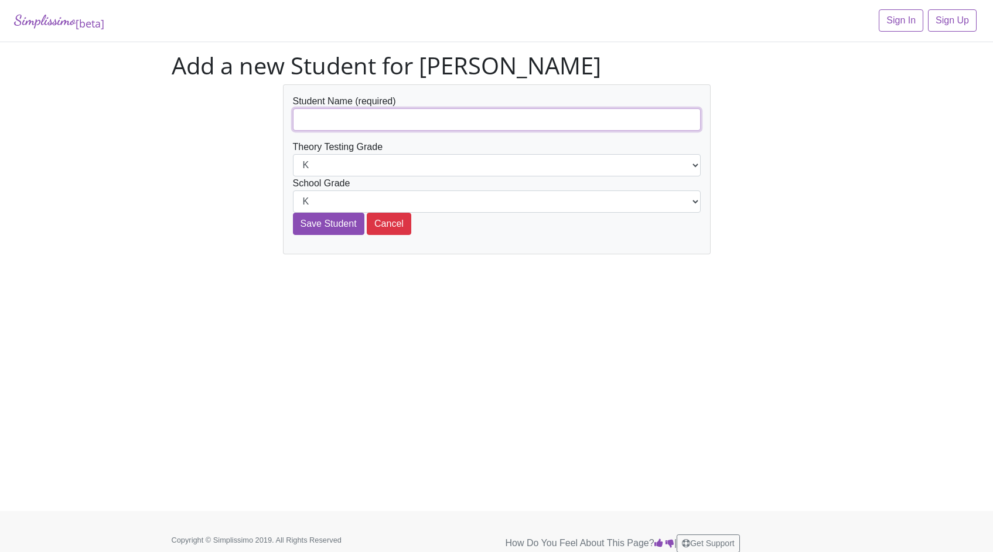
click at [344, 120] on input "text" at bounding box center [497, 119] width 408 height 22
type input "[MEDICAL_DATA][PERSON_NAME]"
click at [342, 166] on select "K 1st 2nd 3rd 4th 5th 6th 7th 8th 9th 10th 11th 12th" at bounding box center [497, 165] width 408 height 22
select select "9th"
click at [312, 199] on select "K 1st 2nd 3rd 4th 5th 6th 7th 8th 9th 10th 11th 12th" at bounding box center [497, 201] width 408 height 22
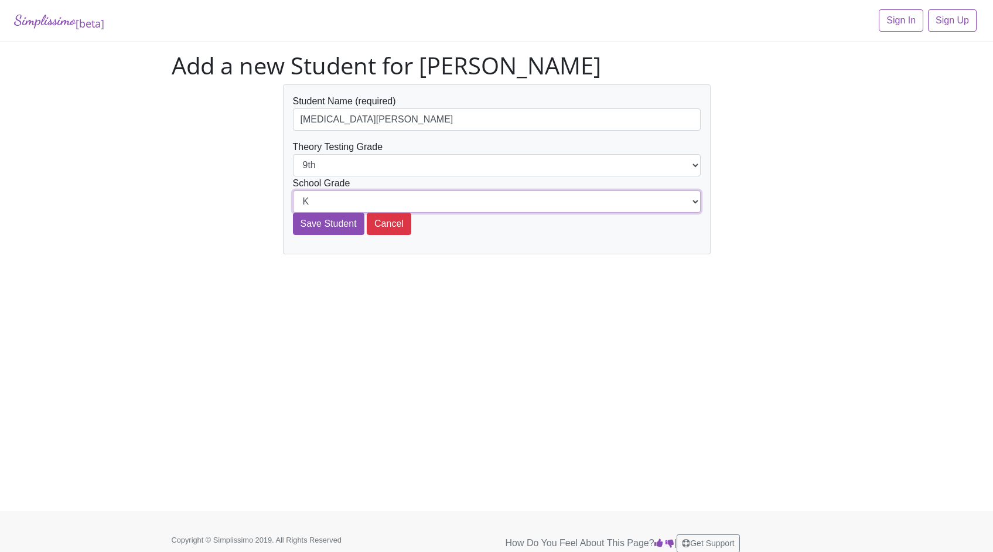
select select "9th"
click at [326, 221] on input "Save Student" at bounding box center [328, 224] width 71 height 22
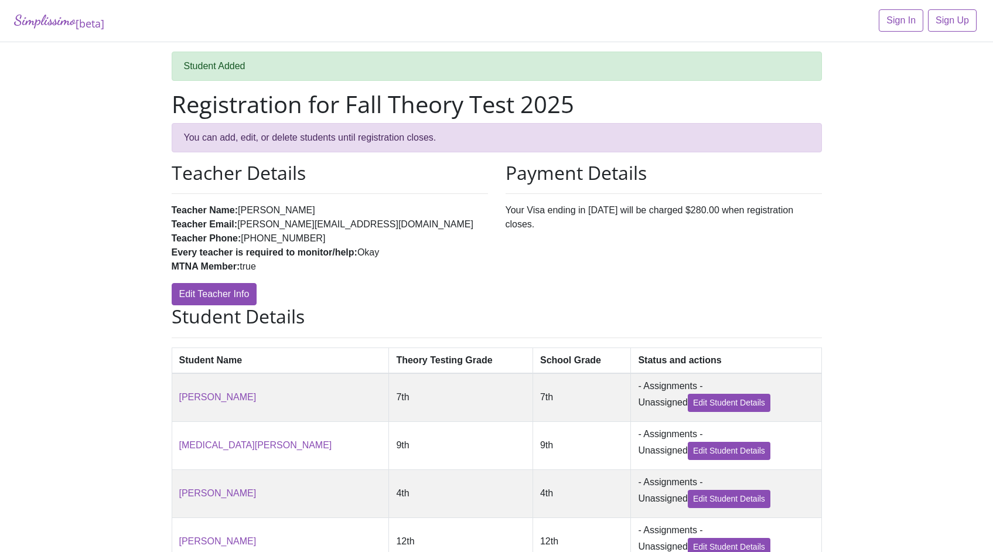
scroll to position [585, 0]
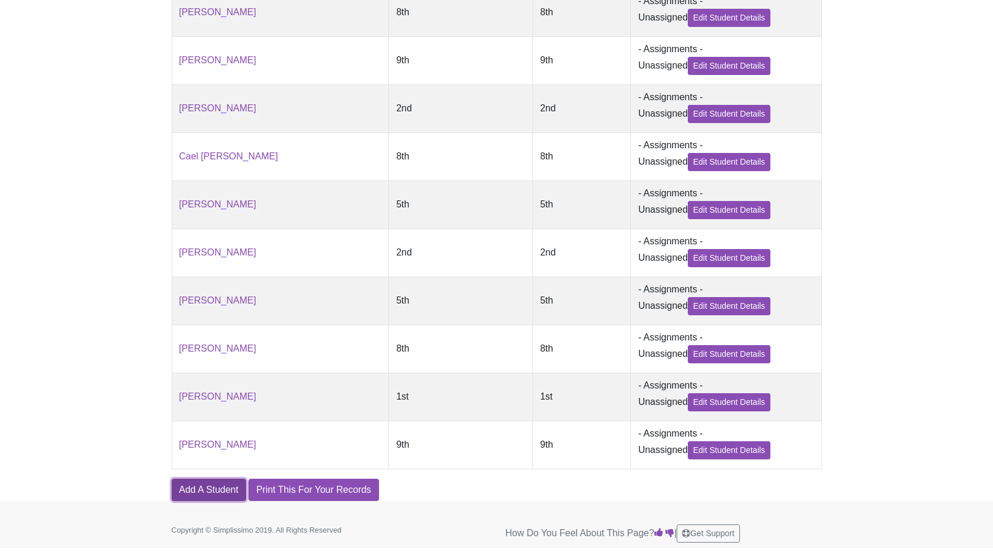
click at [212, 492] on link "Add A Student" at bounding box center [209, 490] width 74 height 22
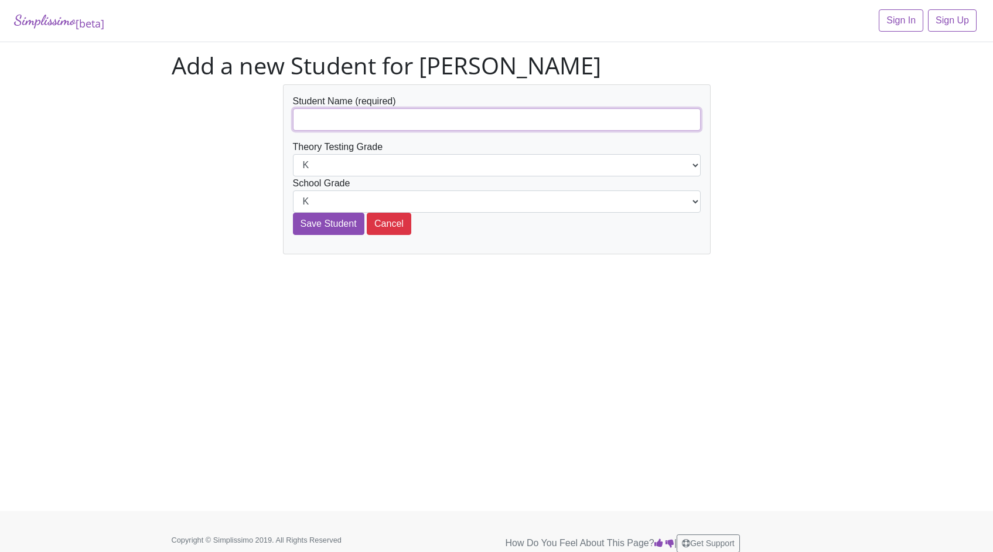
click at [339, 123] on input "text" at bounding box center [497, 119] width 408 height 22
type input "A"
type input "[PERSON_NAME]"
click at [348, 168] on select "K 1st 2nd 3rd 4th 5th 6th 7th 8th 9th 10th 11th 12th" at bounding box center [497, 165] width 408 height 22
select select "9th"
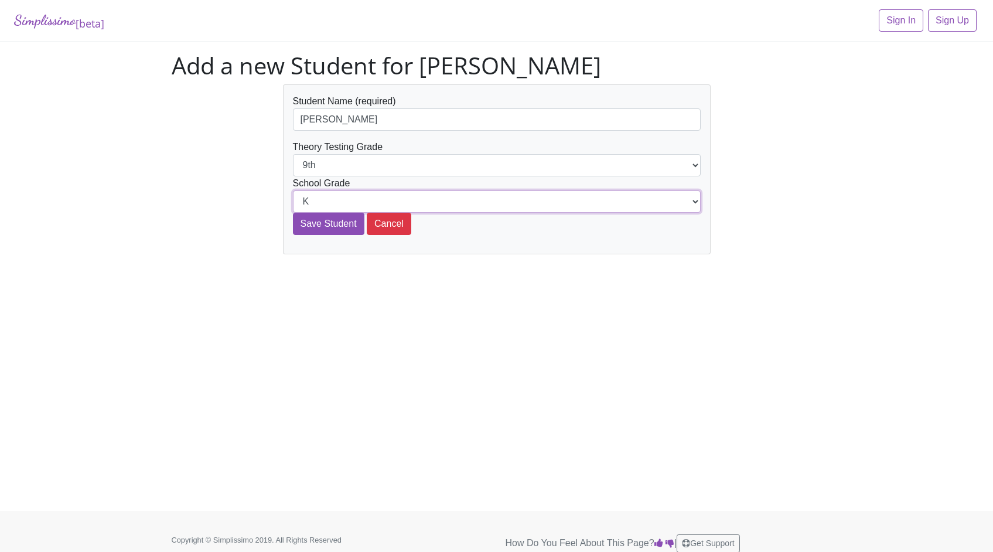
click at [315, 202] on select "K 1st 2nd 3rd 4th 5th 6th 7th 8th 9th 10th 11th 12th" at bounding box center [497, 201] width 408 height 22
select select "9th"
click at [330, 223] on input "Save Student" at bounding box center [328, 224] width 71 height 22
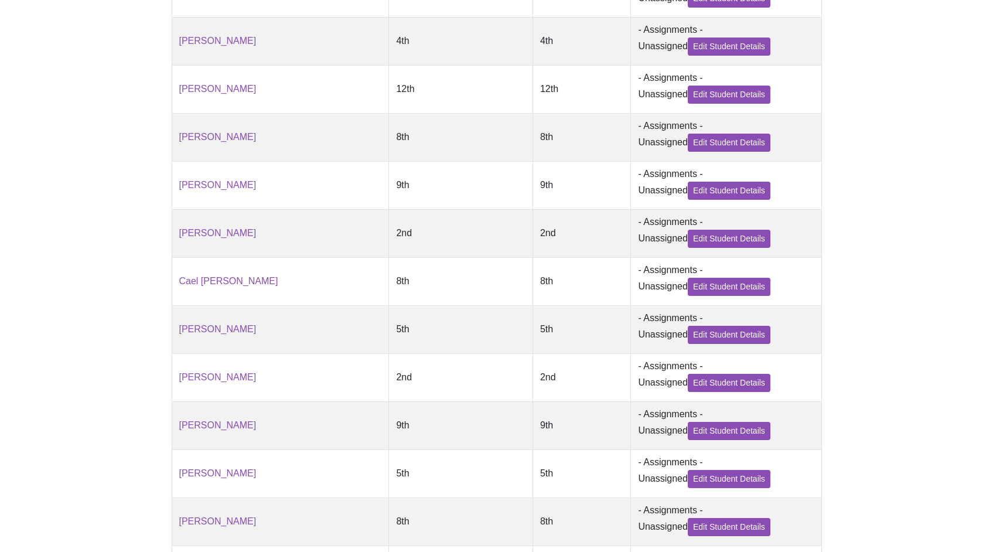
scroll to position [634, 0]
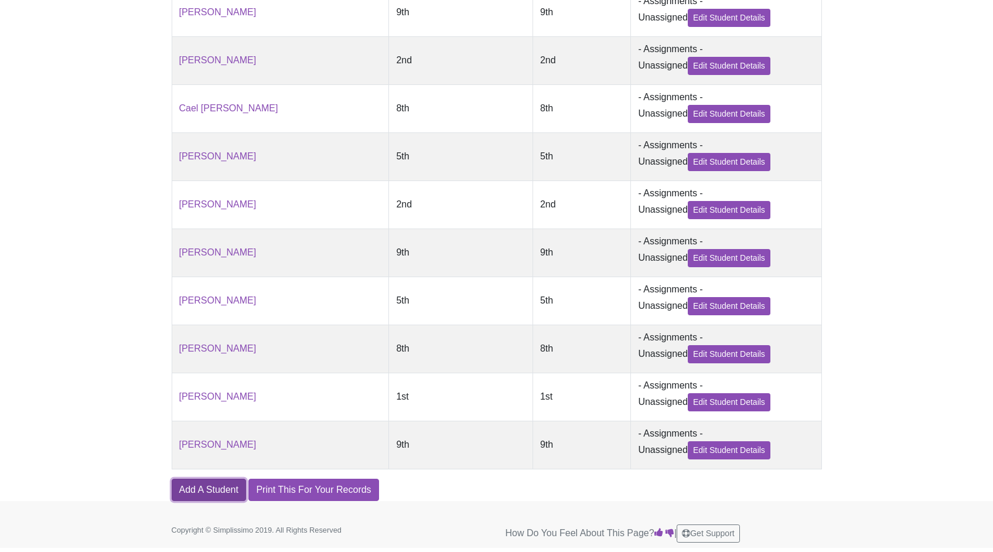
click at [208, 486] on link "Add A Student" at bounding box center [209, 490] width 74 height 22
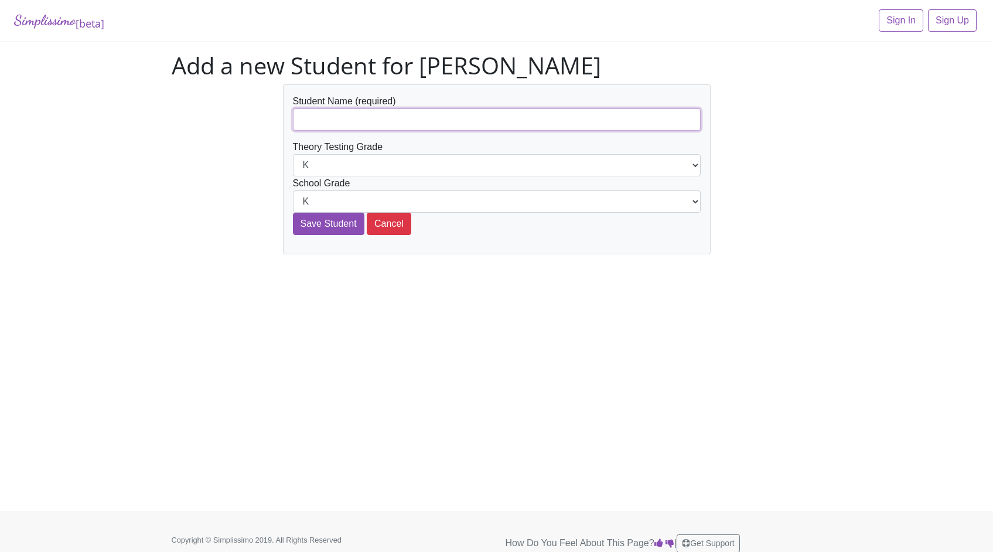
click at [351, 130] on input "text" at bounding box center [497, 119] width 408 height 22
type input "[PERSON_NAME]"
click at [343, 166] on select "K 1st 2nd 3rd 4th 5th 6th 7th 8th 9th 10th 11th 12th" at bounding box center [497, 165] width 408 height 22
select select "10th"
click at [322, 202] on select "K 1st 2nd 3rd 4th 5th 6th 7th 8th 9th 10th 11th 12th" at bounding box center [497, 201] width 408 height 22
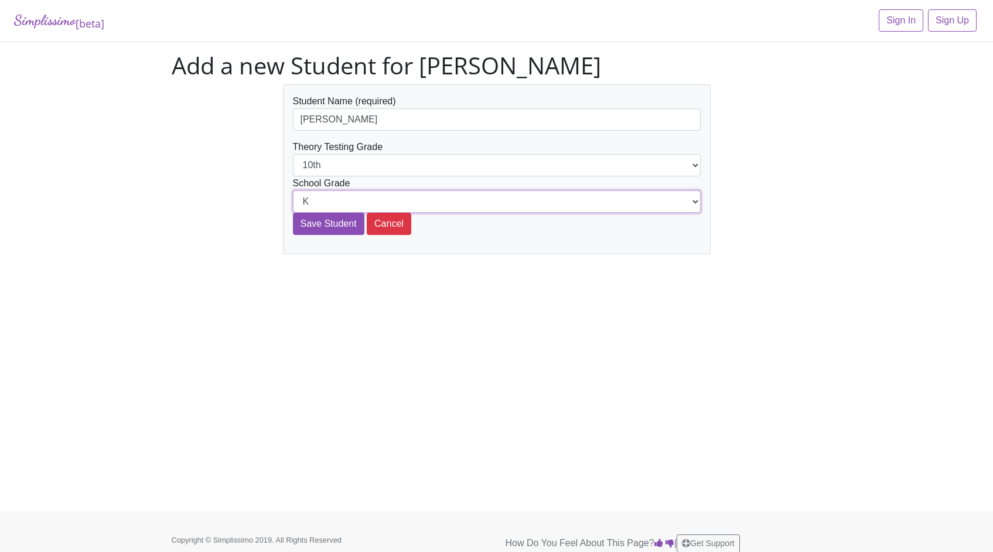
select select "10th"
click at [322, 223] on input "Save Student" at bounding box center [328, 224] width 71 height 22
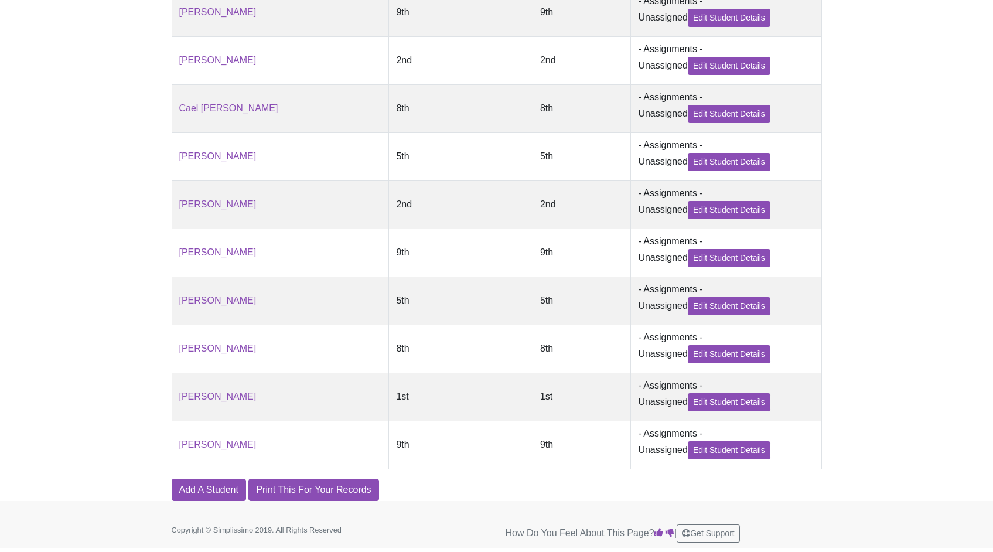
scroll to position [683, 0]
click at [199, 491] on link "Add A Student" at bounding box center [209, 490] width 74 height 22
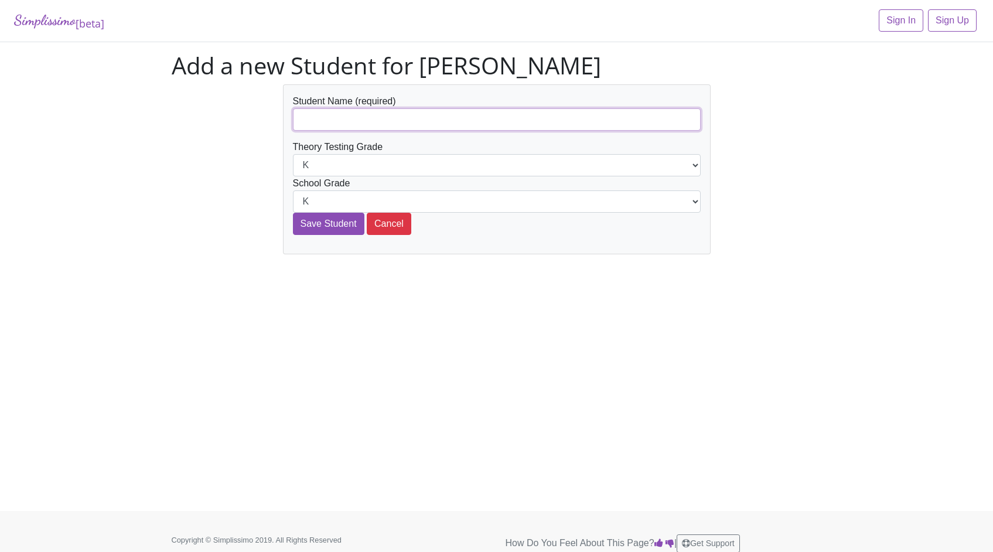
click at [321, 122] on input "text" at bounding box center [497, 119] width 408 height 22
type input "[PERSON_NAME]"
click at [362, 157] on select "K 1st 2nd 3rd 4th 5th 6th 7th 8th 9th 10th 11th 12th" at bounding box center [497, 165] width 408 height 22
select select "10th"
click at [321, 203] on select "K 1st 2nd 3rd 4th 5th 6th 7th 8th 9th 10th 11th 12th" at bounding box center [497, 201] width 408 height 22
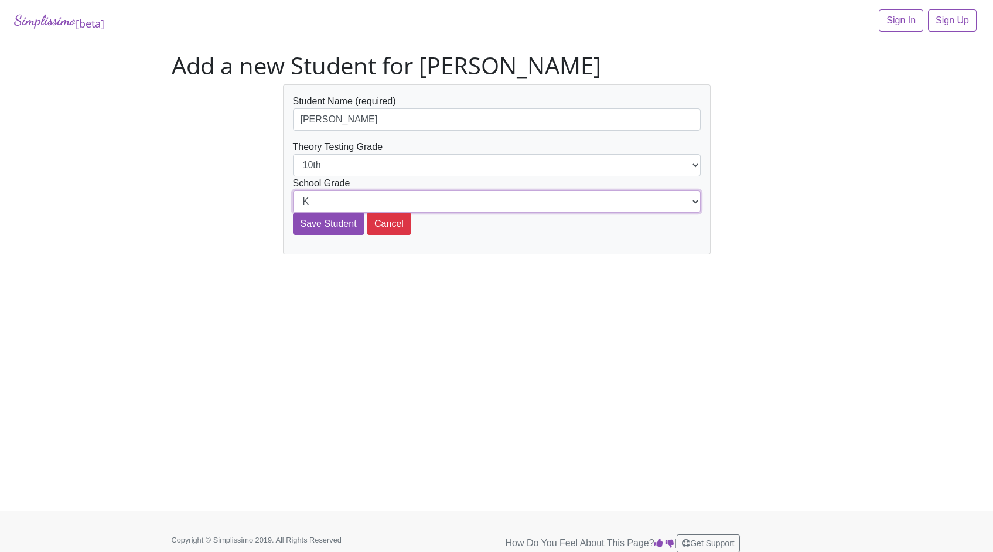
select select "10th"
click at [331, 223] on input "Save Student" at bounding box center [328, 224] width 71 height 22
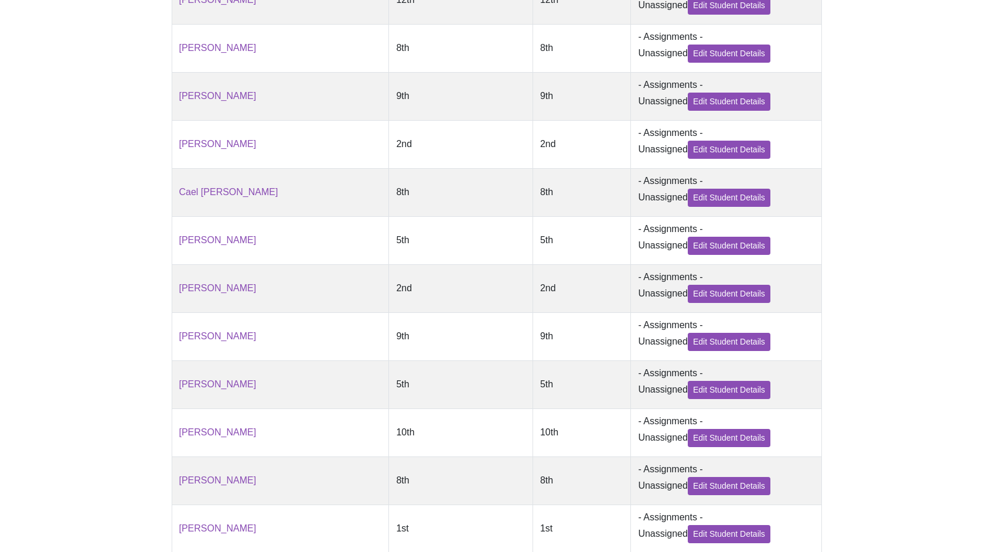
scroll to position [731, 0]
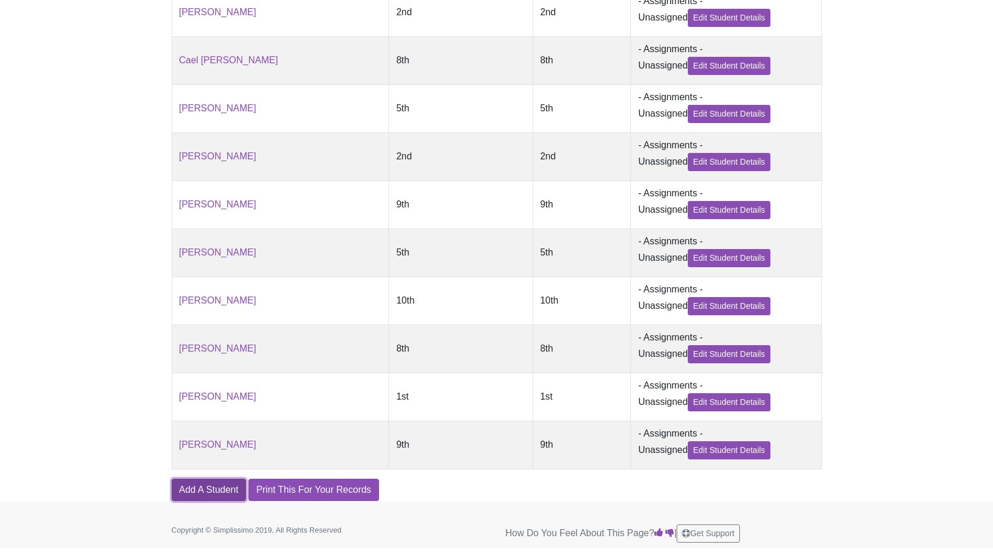
click at [208, 489] on link "Add A Student" at bounding box center [209, 490] width 74 height 22
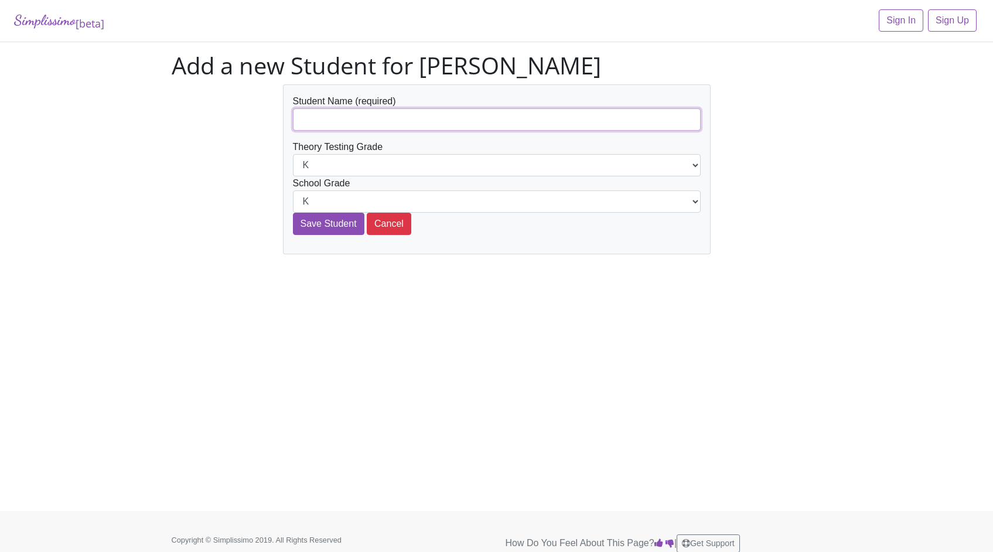
click at [329, 123] on input "text" at bounding box center [497, 119] width 408 height 22
type input "[PERSON_NAME]"
click at [363, 156] on select "K 1st 2nd 3rd 4th 5th 6th 7th 8th 9th 10th 11th 12th" at bounding box center [497, 165] width 408 height 22
select select "10th"
click at [335, 198] on select "K 1st 2nd 3rd 4th 5th 6th 7th 8th 9th 10th 11th 12th" at bounding box center [497, 201] width 408 height 22
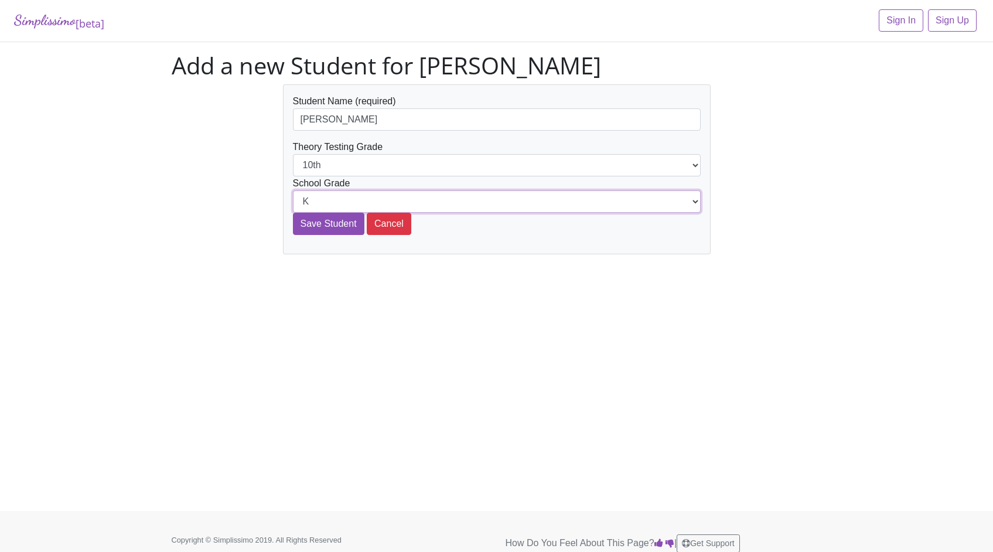
select select "10th"
click at [341, 227] on input "Save Student" at bounding box center [328, 224] width 71 height 22
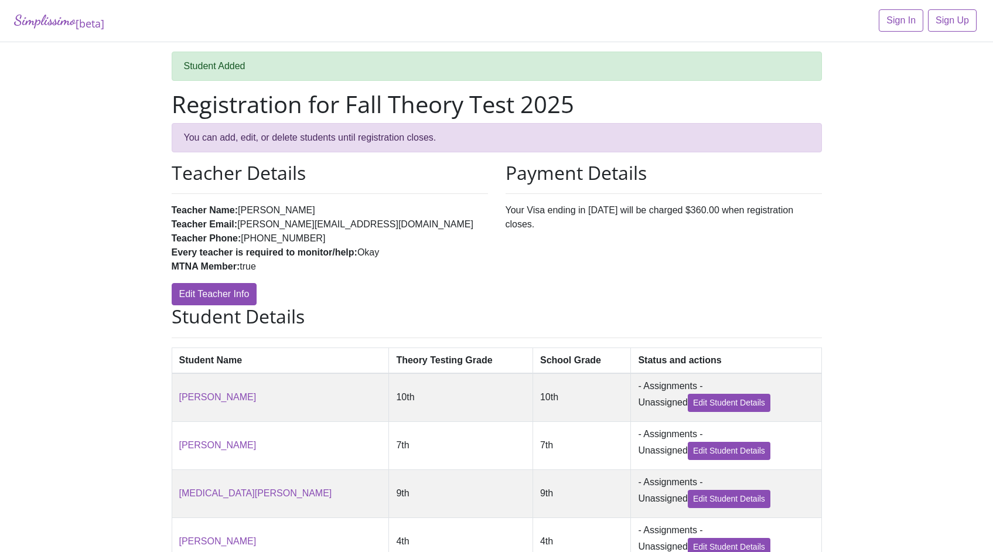
scroll to position [780, 0]
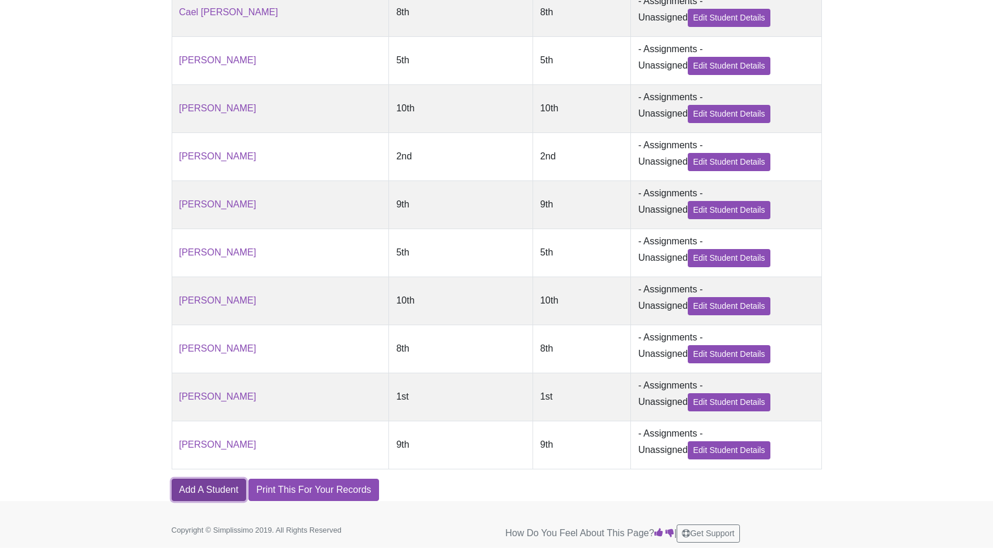
click at [210, 491] on link "Add A Student" at bounding box center [209, 490] width 74 height 22
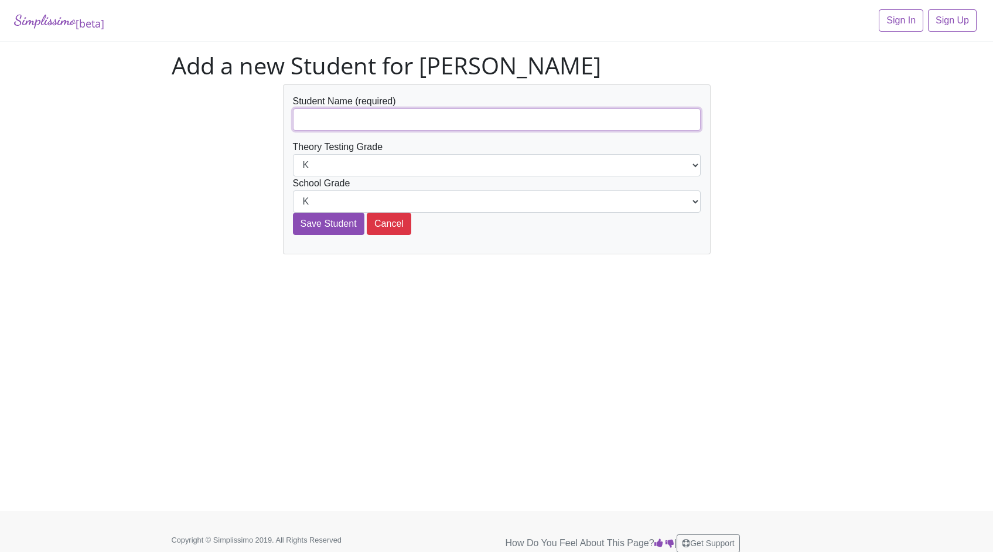
click at [350, 124] on input "text" at bounding box center [497, 119] width 408 height 22
type input "[PERSON_NAME]"
click at [363, 172] on select "K 1st 2nd 3rd 4th 5th 6th 7th 8th 9th 10th 11th 12th" at bounding box center [497, 165] width 408 height 22
select select "11th"
click at [342, 190] on select "K 1st 2nd 3rd 4th 5th 6th 7th 8th 9th 10th 11th 12th" at bounding box center [497, 201] width 408 height 22
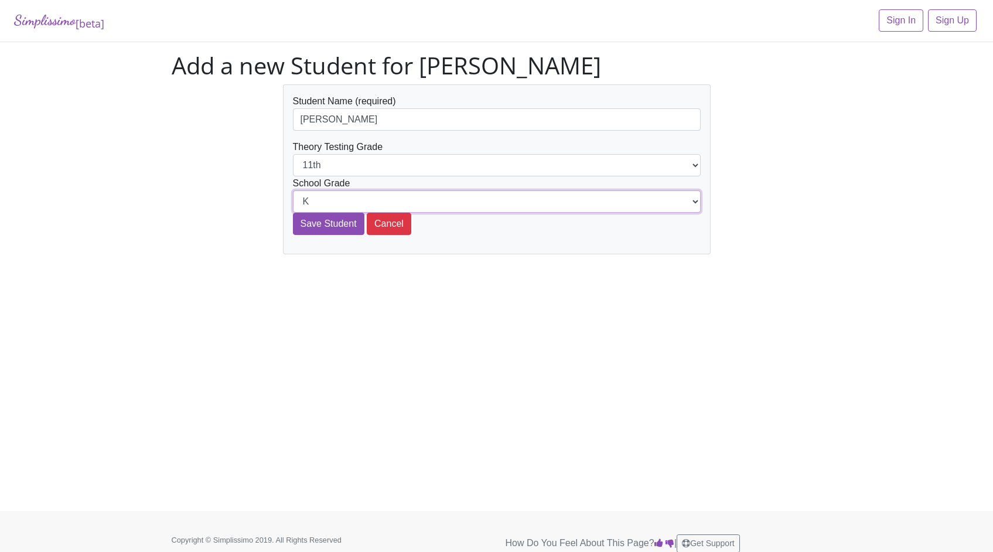
select select "11th"
click at [319, 230] on input "Save Student" at bounding box center [328, 224] width 71 height 22
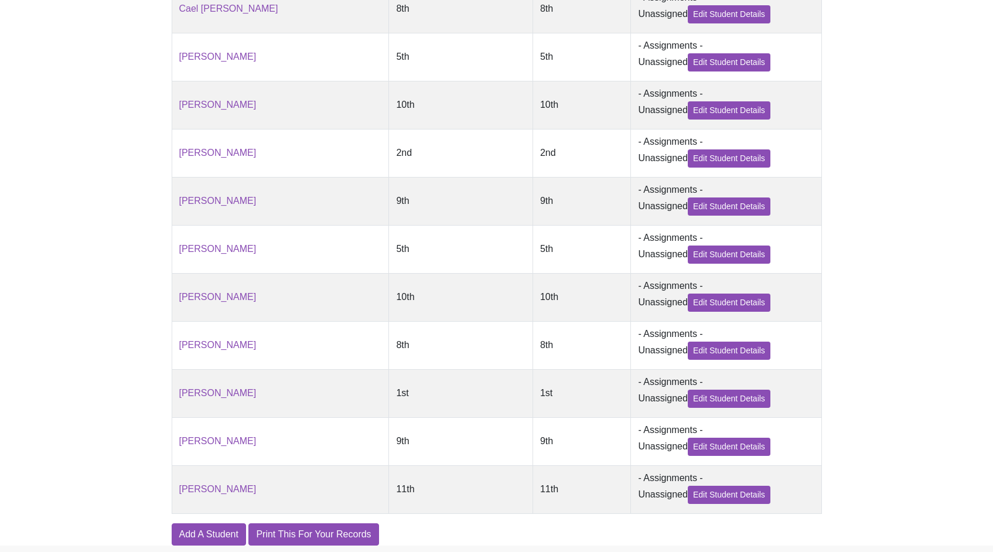
scroll to position [829, 0]
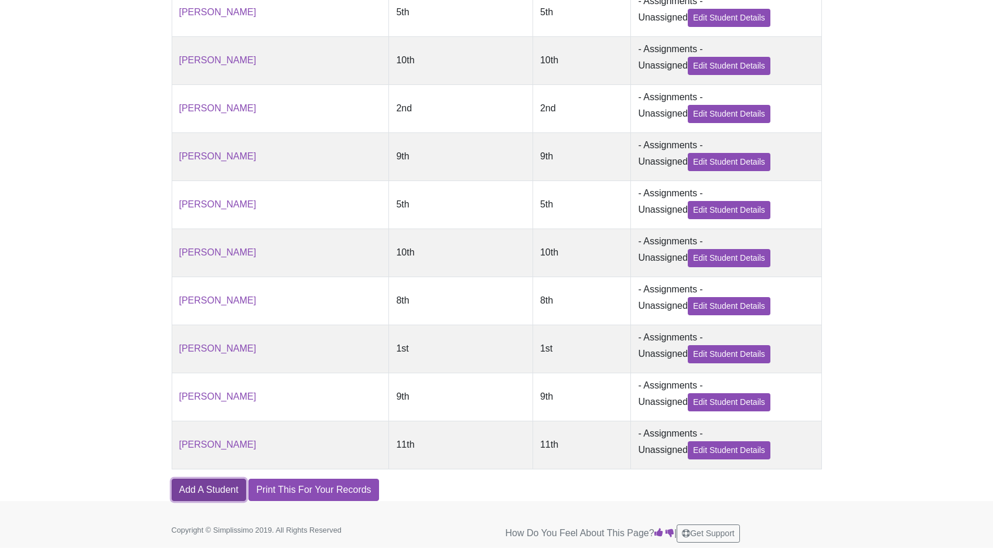
click at [206, 495] on link "Add A Student" at bounding box center [209, 490] width 74 height 22
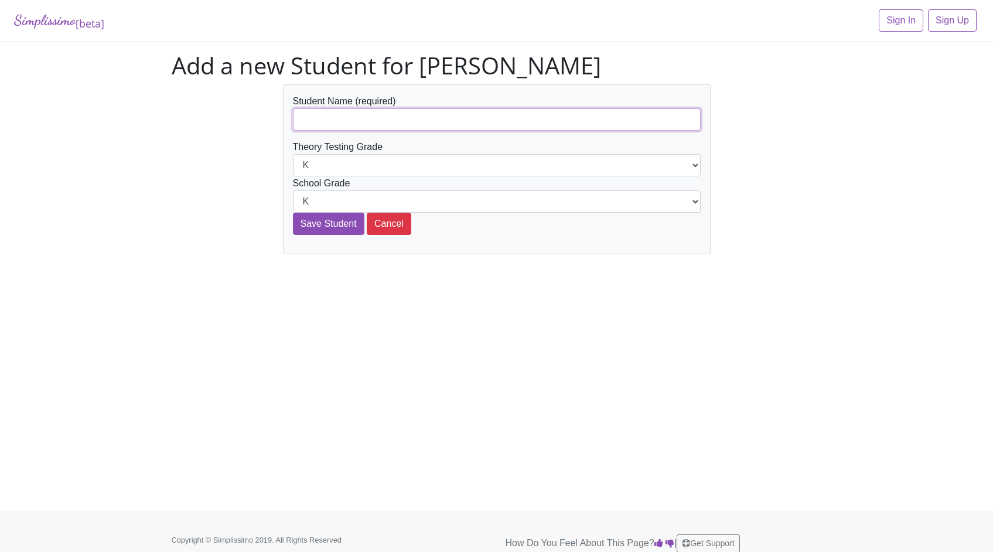
click at [353, 118] on input "text" at bounding box center [497, 119] width 408 height 22
type input "[PERSON_NAME]"
click at [355, 161] on select "K 1st 2nd 3rd 4th 5th 6th 7th 8th 9th 10th 11th 12th" at bounding box center [497, 165] width 408 height 22
select select "11th"
click at [310, 200] on select "K 1st 2nd 3rd 4th 5th 6th 7th 8th 9th 10th 11th 12th" at bounding box center [497, 201] width 408 height 22
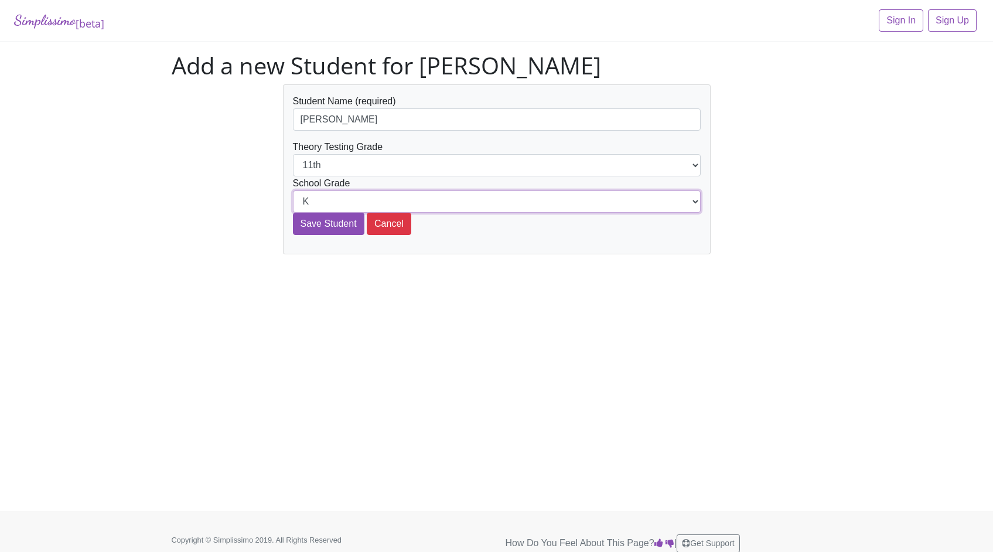
select select "11th"
click at [324, 222] on input "Save Student" at bounding box center [328, 224] width 71 height 22
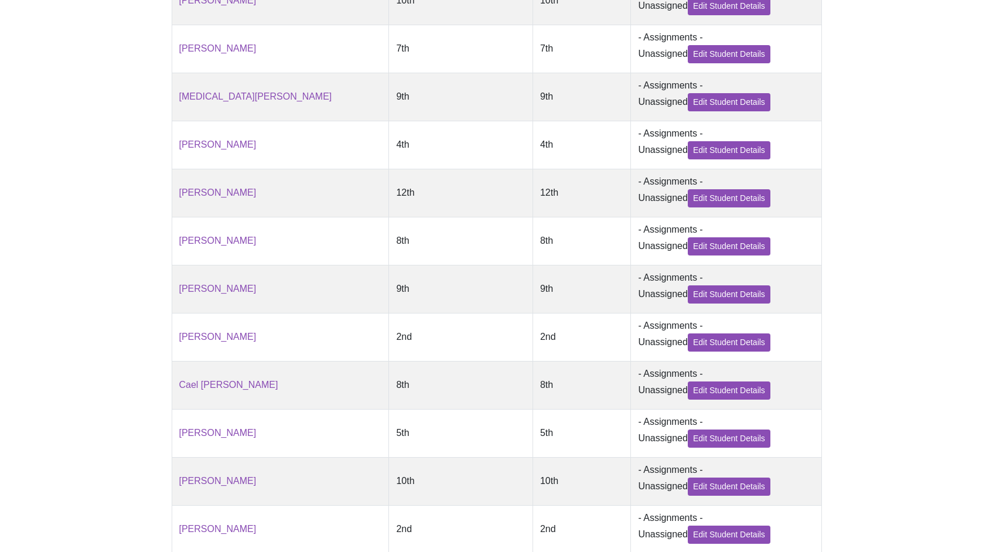
scroll to position [877, 0]
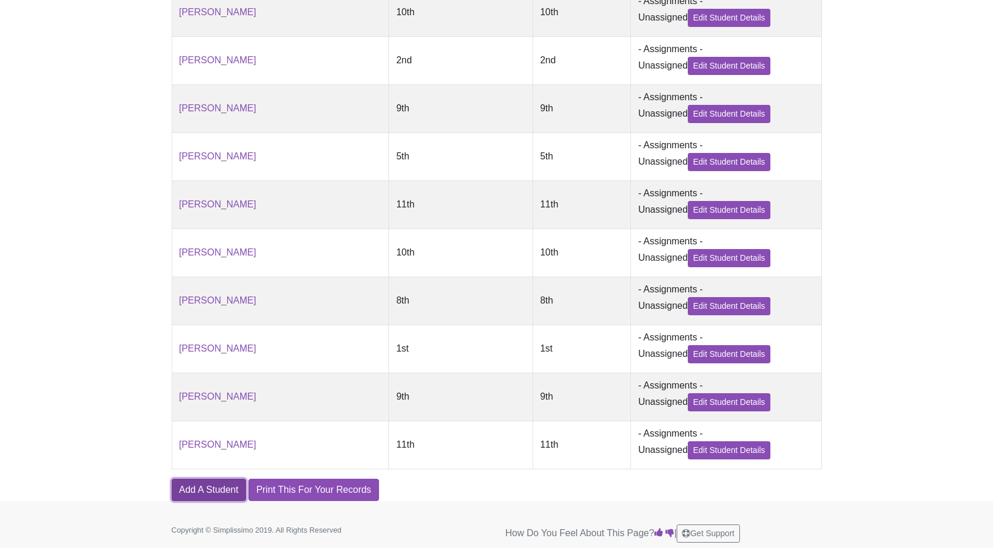
click at [205, 488] on link "Add A Student" at bounding box center [209, 490] width 74 height 22
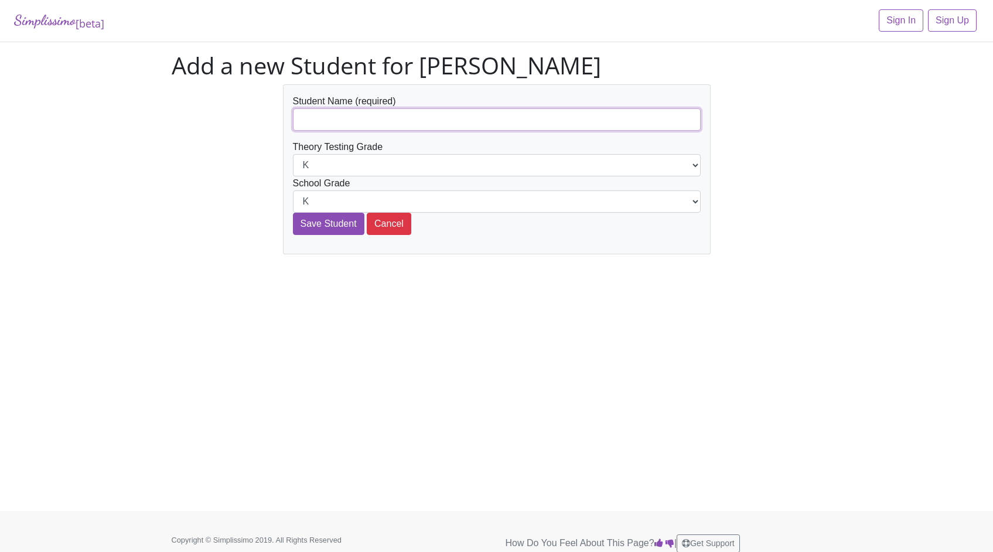
click at [312, 121] on input "text" at bounding box center [497, 119] width 408 height 22
type input "[PERSON_NAME]"
click at [345, 158] on select "K 1st 2nd 3rd 4th 5th 6th 7th 8th 9th 10th 11th 12th" at bounding box center [497, 165] width 408 height 22
select select "12th"
click at [333, 204] on select "K 1st 2nd 3rd 4th 5th 6th 7th 8th 9th 10th 11th 12th" at bounding box center [497, 201] width 408 height 22
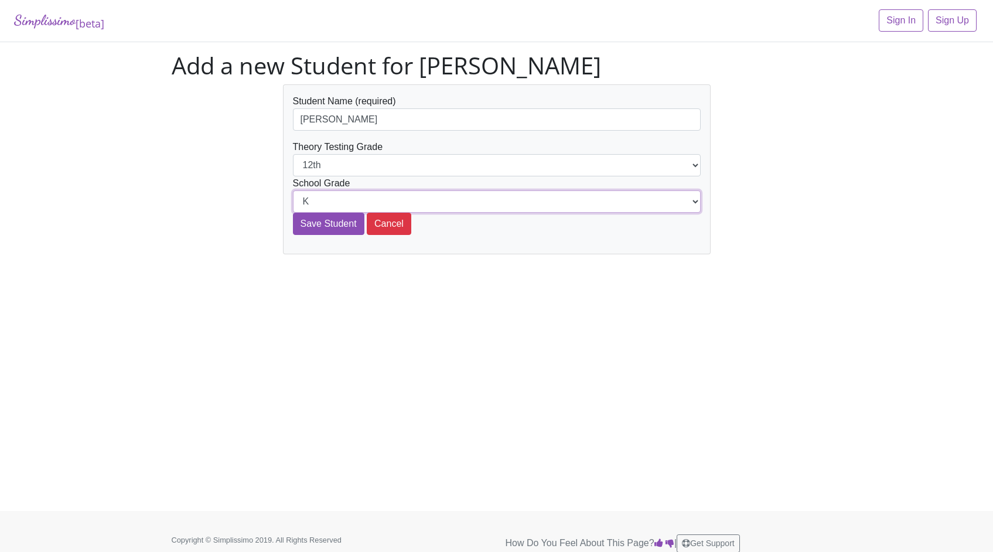
select select "12th"
click at [339, 222] on input "Save Student" at bounding box center [328, 224] width 71 height 22
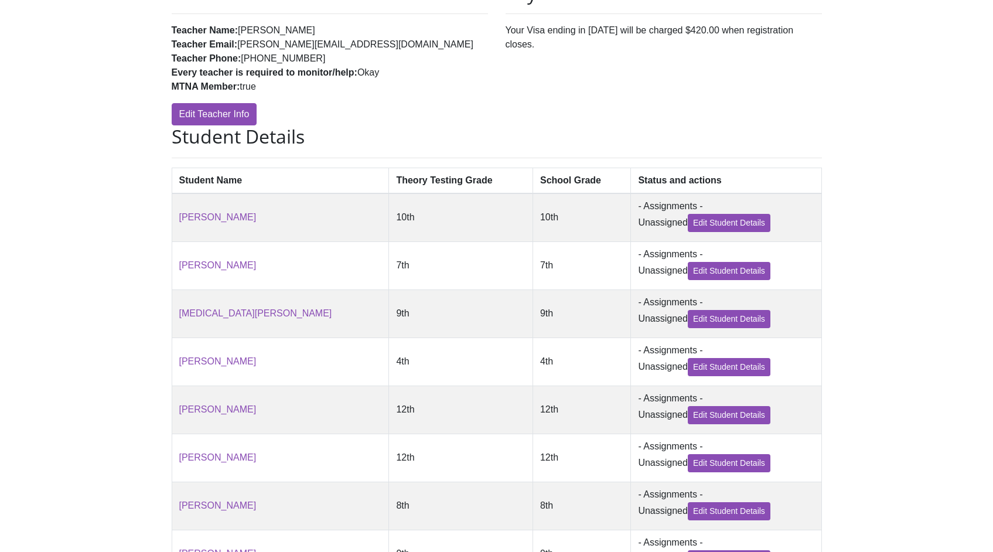
scroll to position [250, 0]
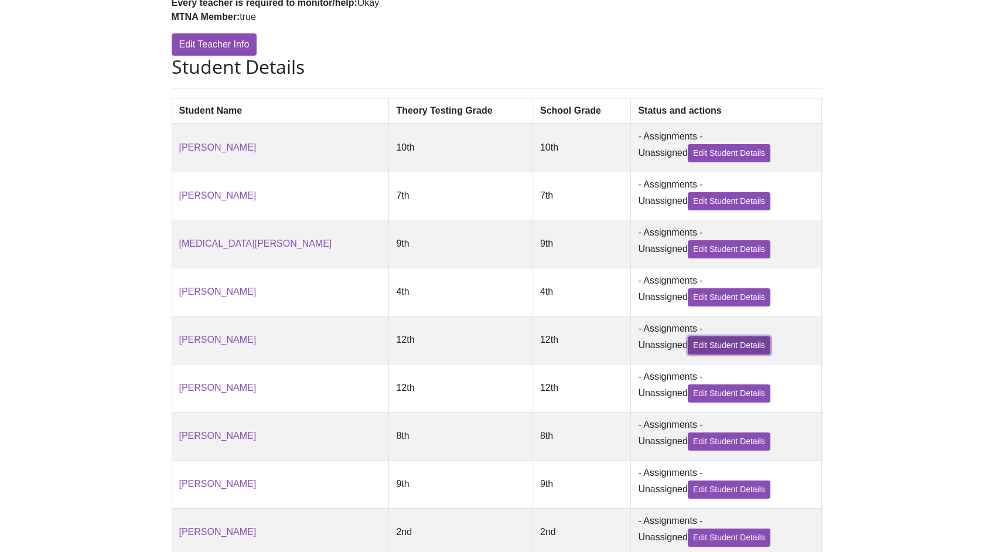
click at [695, 346] on link "Edit Student Details" at bounding box center [729, 345] width 83 height 18
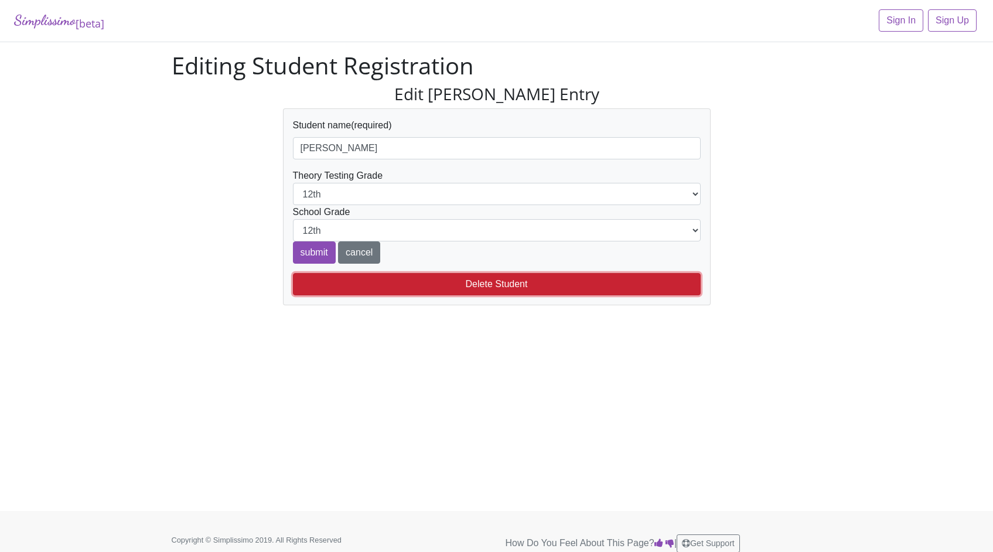
click at [566, 284] on button "Delete Student" at bounding box center [497, 284] width 408 height 22
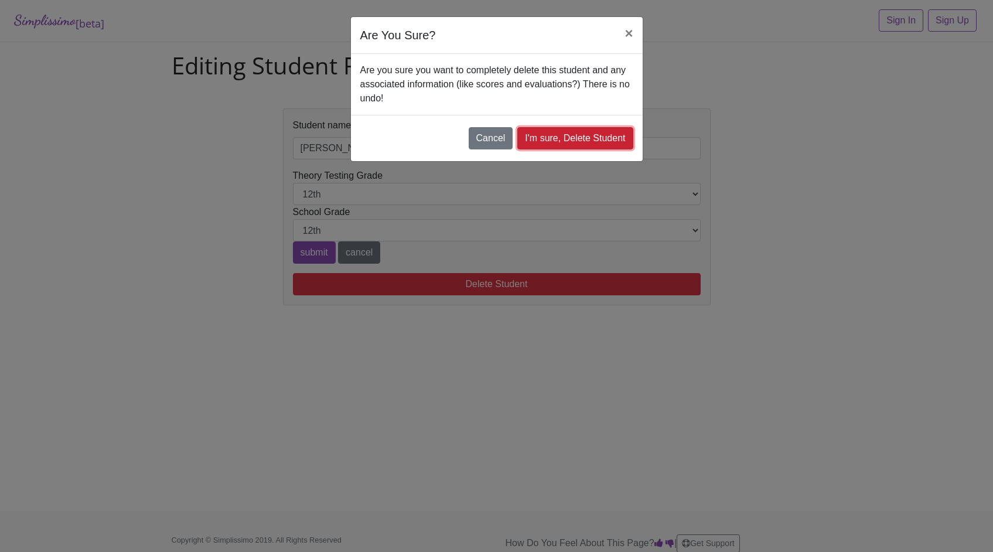
click at [543, 136] on link "I'm sure, Delete Student" at bounding box center [574, 138] width 115 height 22
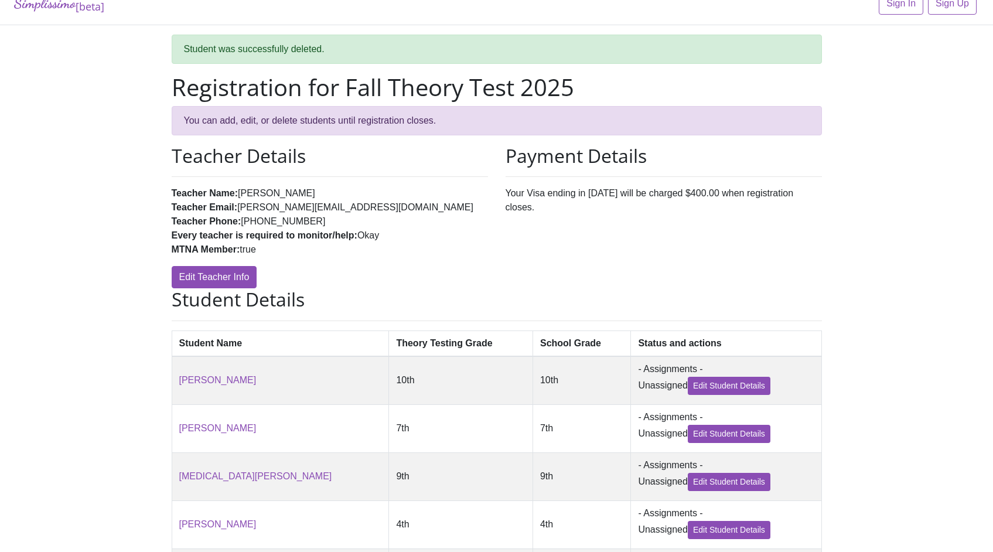
scroll to position [18, 0]
